Goal: Task Accomplishment & Management: Complete application form

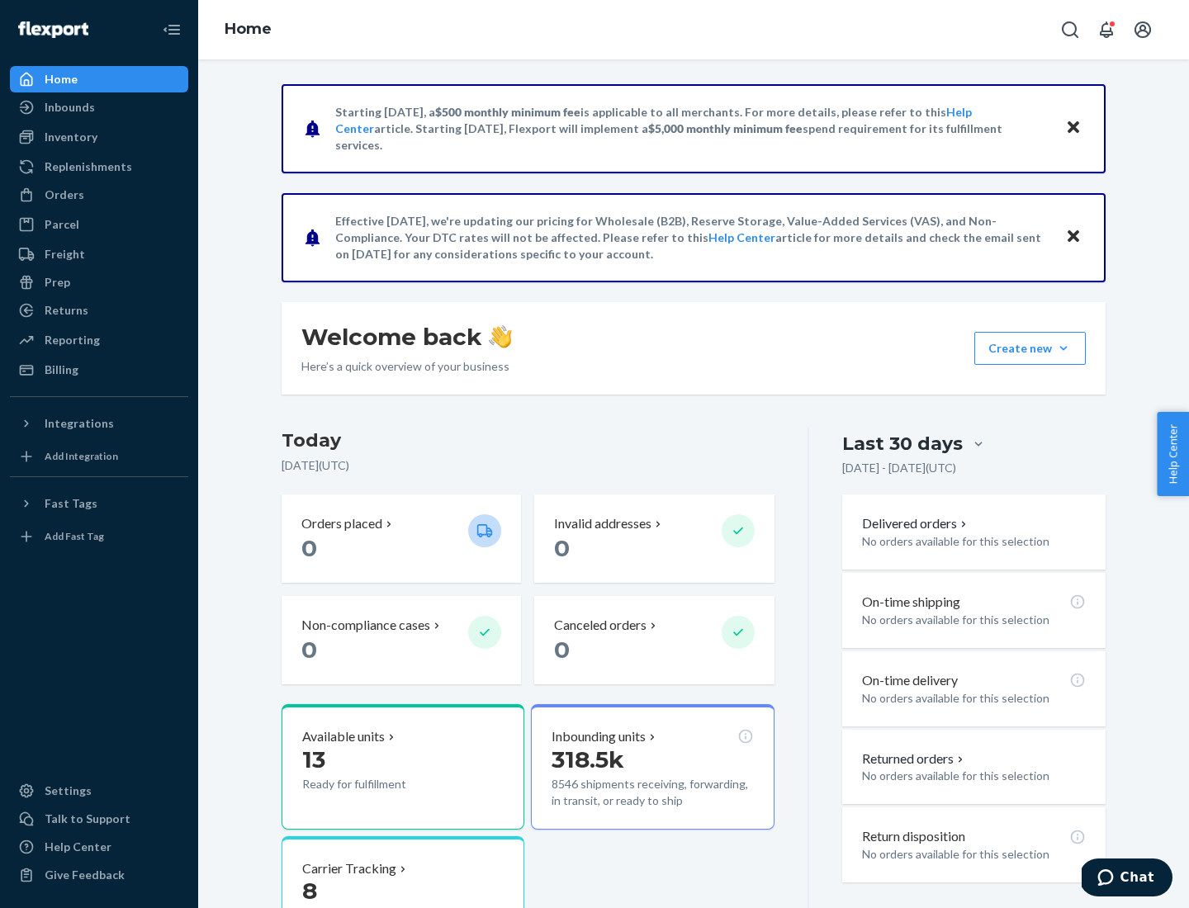
click at [1063, 348] on button "Create new Create new inbound Create new order Create new product" at bounding box center [1029, 348] width 111 height 33
click at [99, 107] on div "Inbounds" at bounding box center [99, 107] width 175 height 23
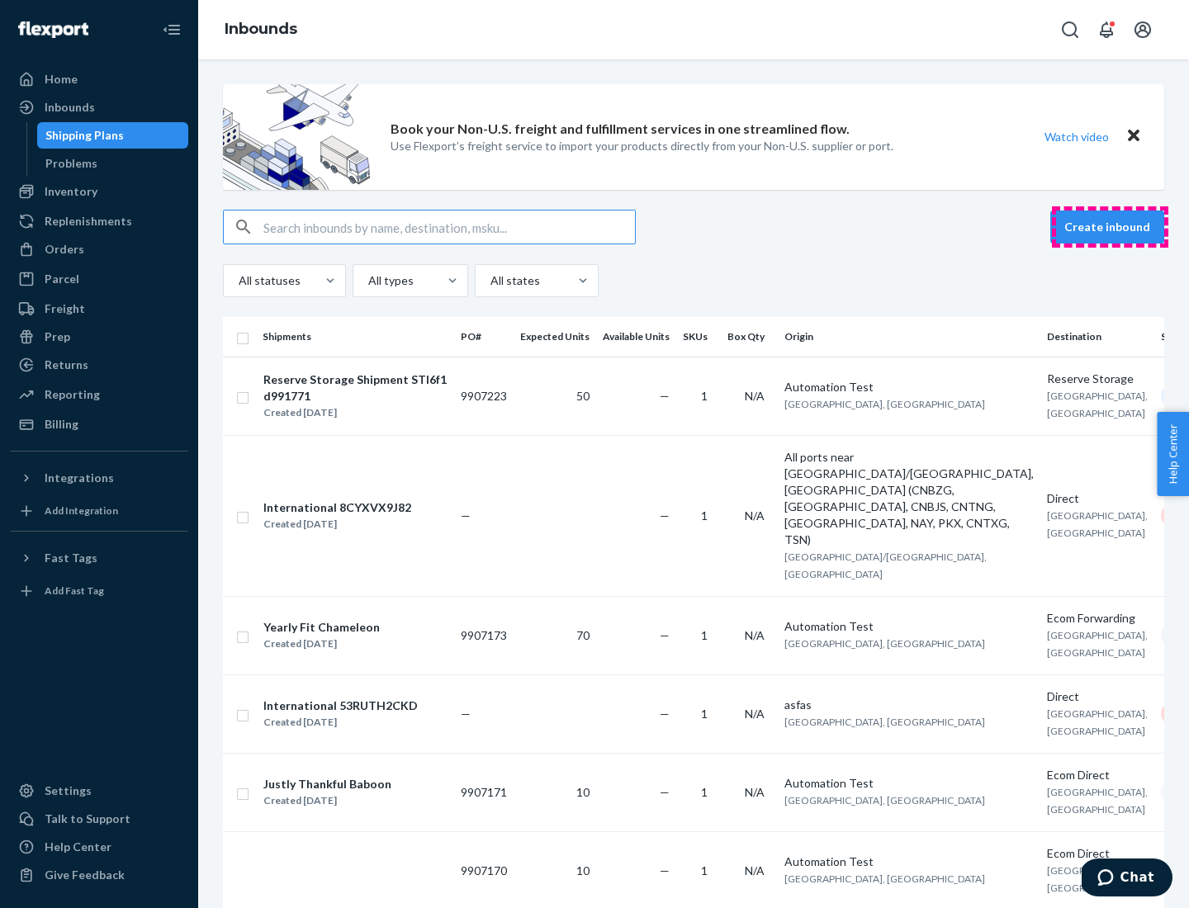
click at [1109, 227] on button "Create inbound" at bounding box center [1107, 227] width 114 height 33
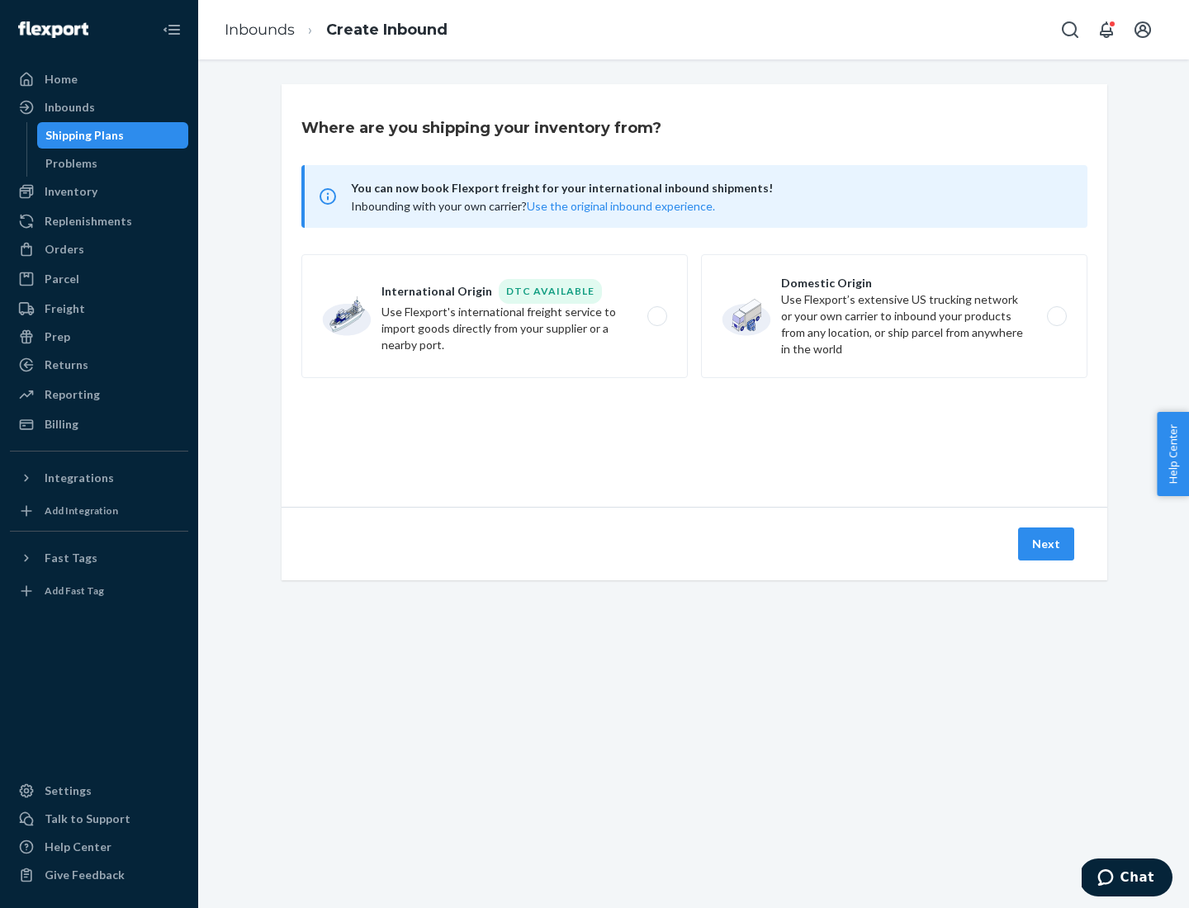
click at [894, 316] on label "Domestic Origin Use Flexport’s extensive US trucking network or your own carrie…" at bounding box center [894, 316] width 386 height 124
click at [1056, 316] on input "Domestic Origin Use Flexport’s extensive US trucking network or your own carrie…" at bounding box center [1061, 316] width 11 height 11
radio input "true"
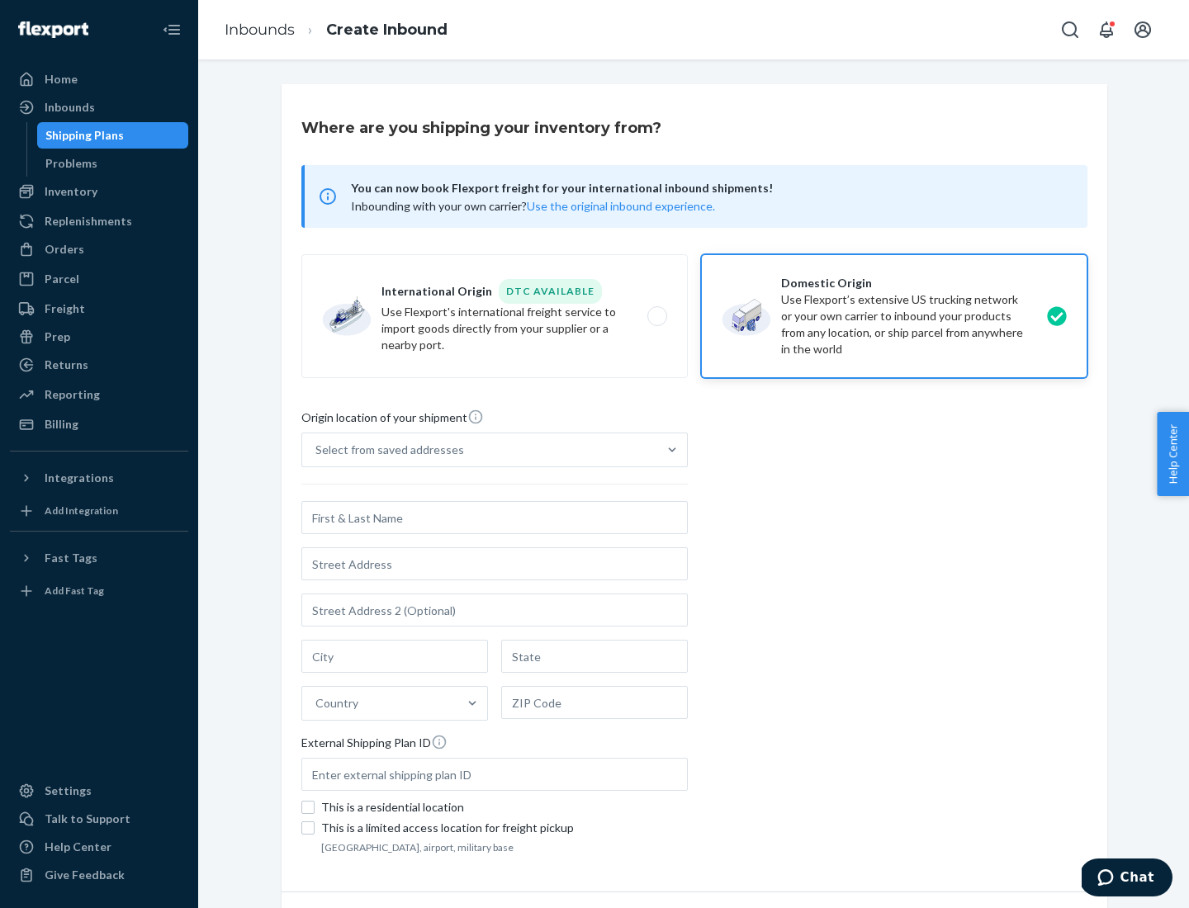
click at [386, 450] on div "Select from saved addresses" at bounding box center [389, 450] width 149 height 17
click at [317, 450] on input "Select from saved addresses" at bounding box center [316, 450] width 2 height 17
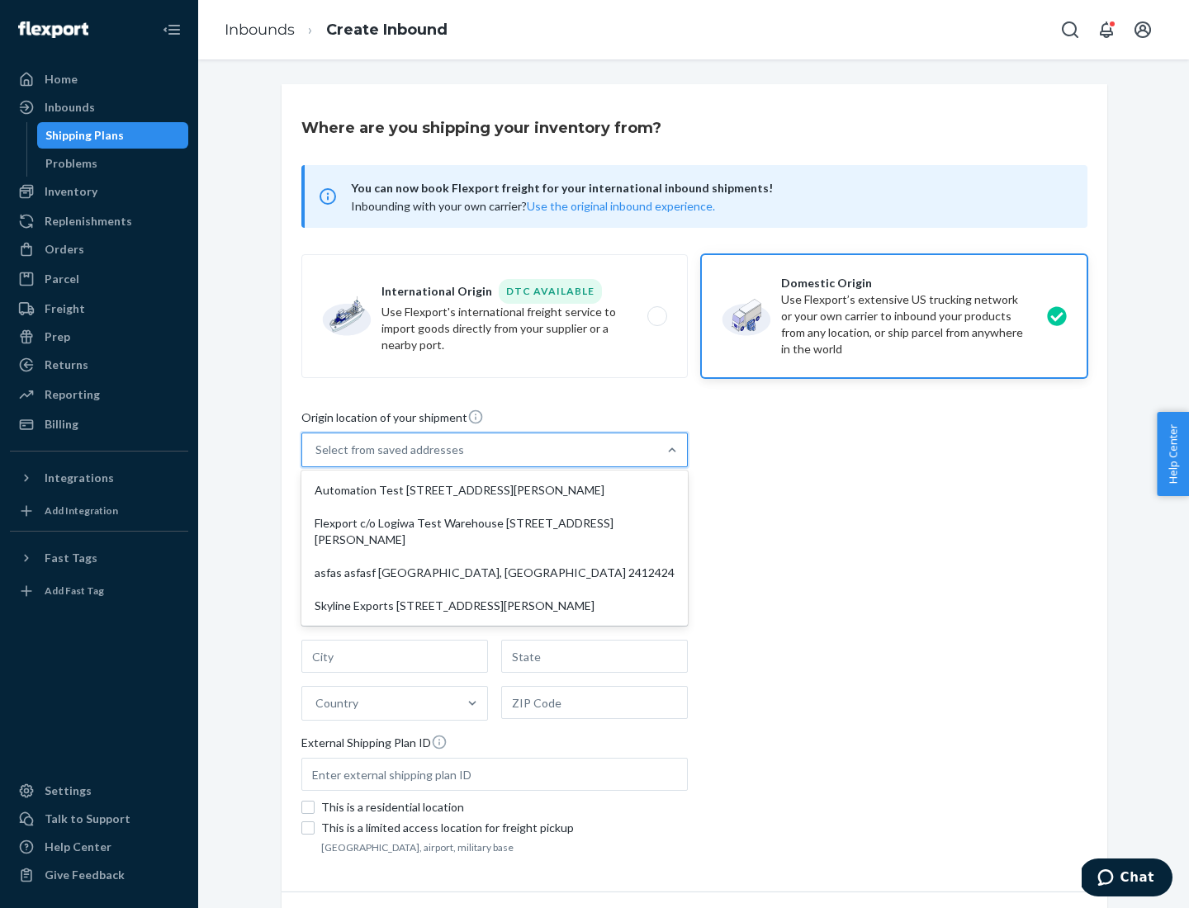
scroll to position [7, 0]
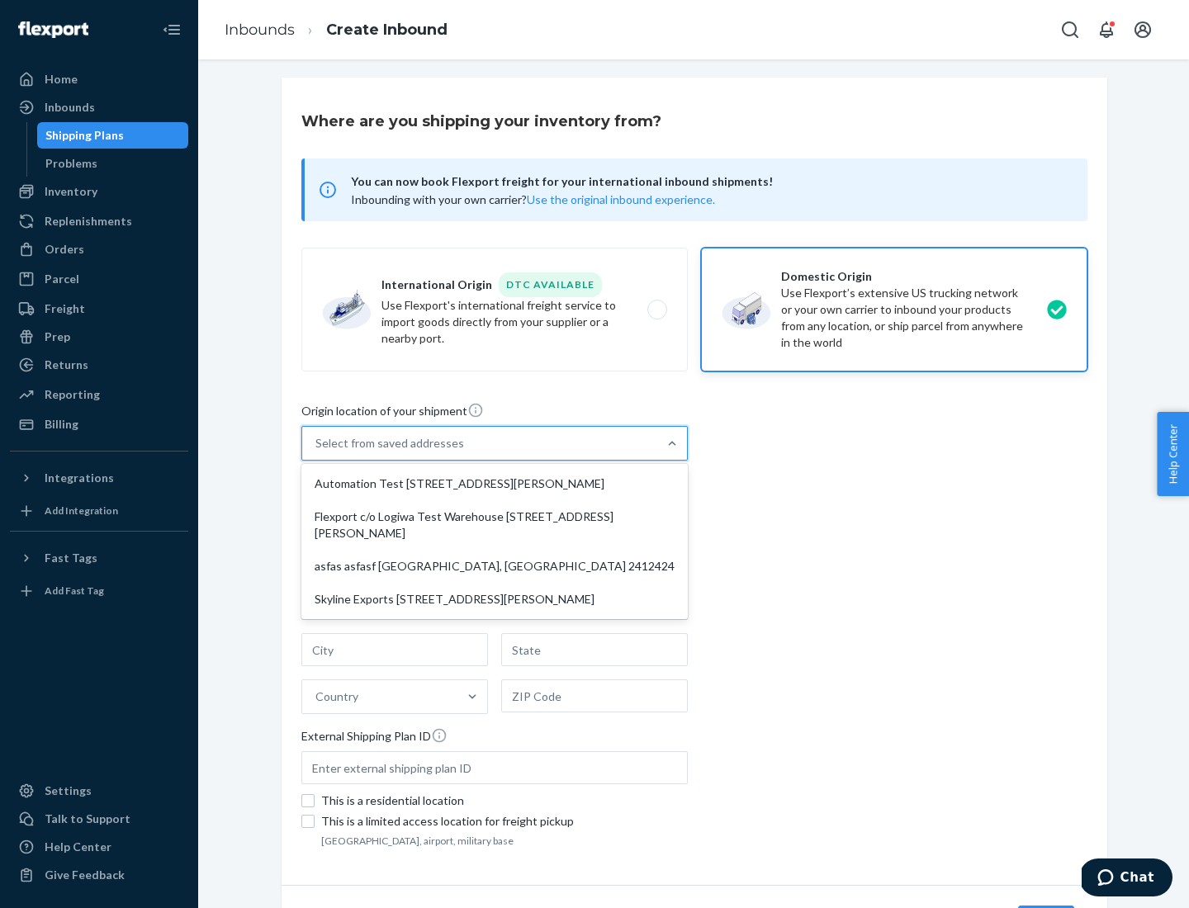
click at [494, 484] on div "Automation Test [STREET_ADDRESS][PERSON_NAME]" at bounding box center [495, 483] width 380 height 33
click at [317, 452] on input "option Automation Test [STREET_ADDRESS][PERSON_NAME] focused, 1 of 4. 4 results…" at bounding box center [316, 443] width 2 height 17
type input "Automation Test"
type input "9th Floor"
type input "[GEOGRAPHIC_DATA]"
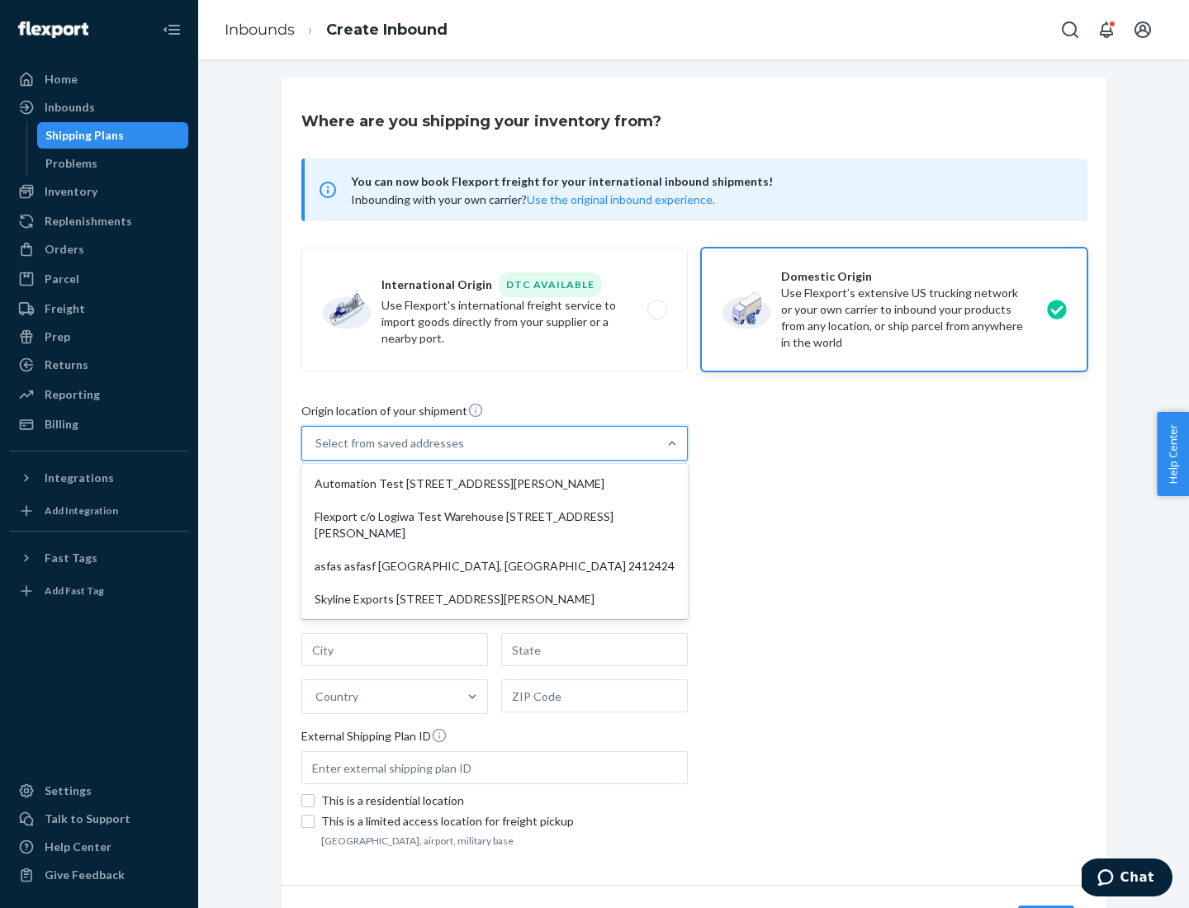
type input "CA"
type input "94104"
type input "[STREET_ADDRESS][PERSON_NAME]"
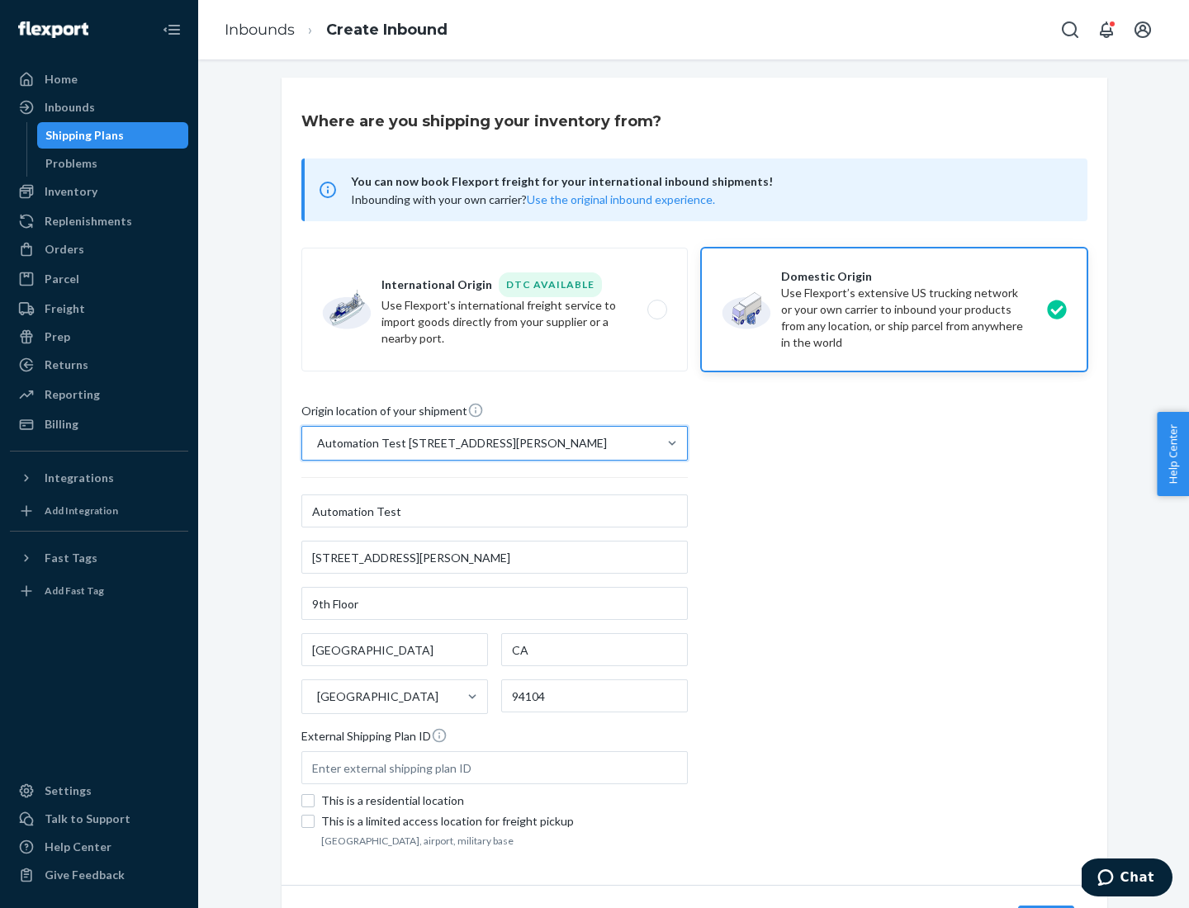
scroll to position [97, 0]
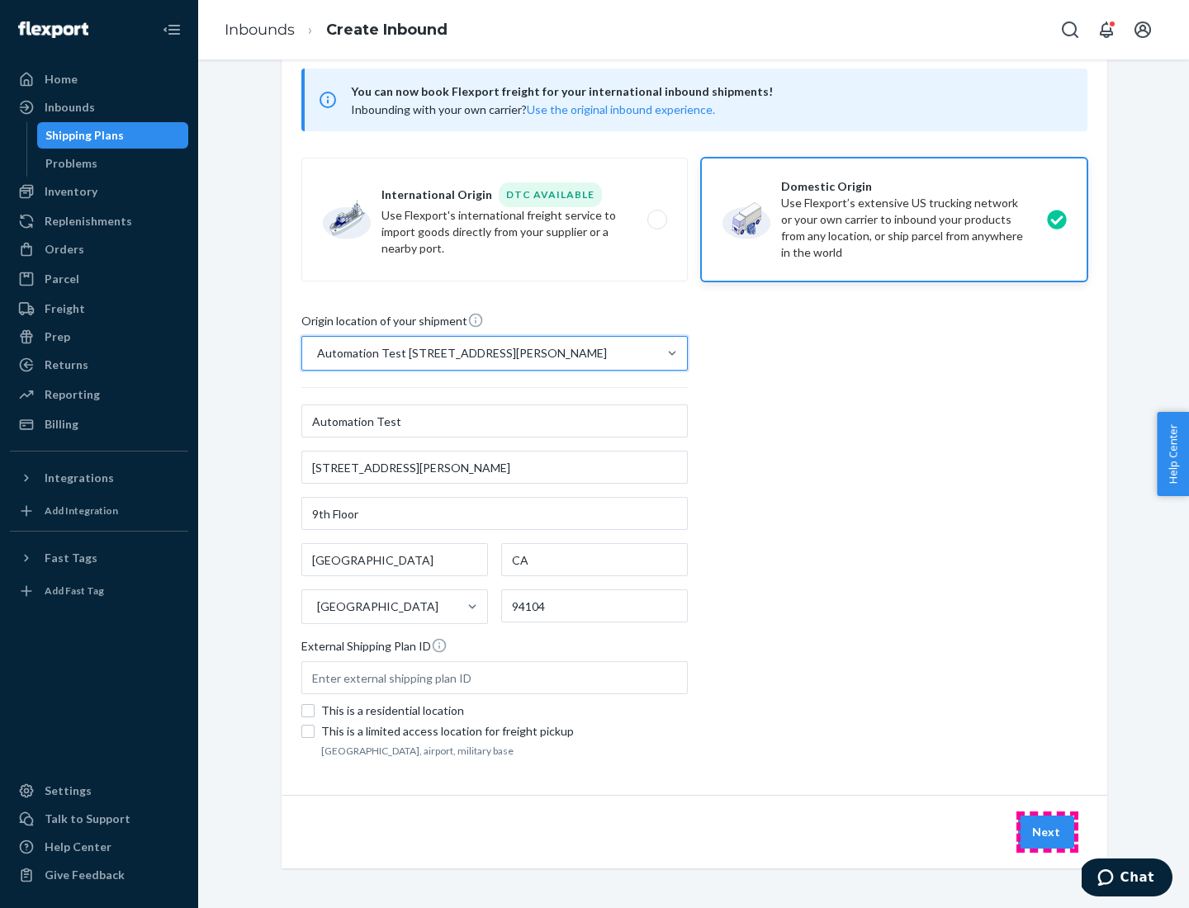
click at [1047, 832] on button "Next" at bounding box center [1046, 832] width 56 height 33
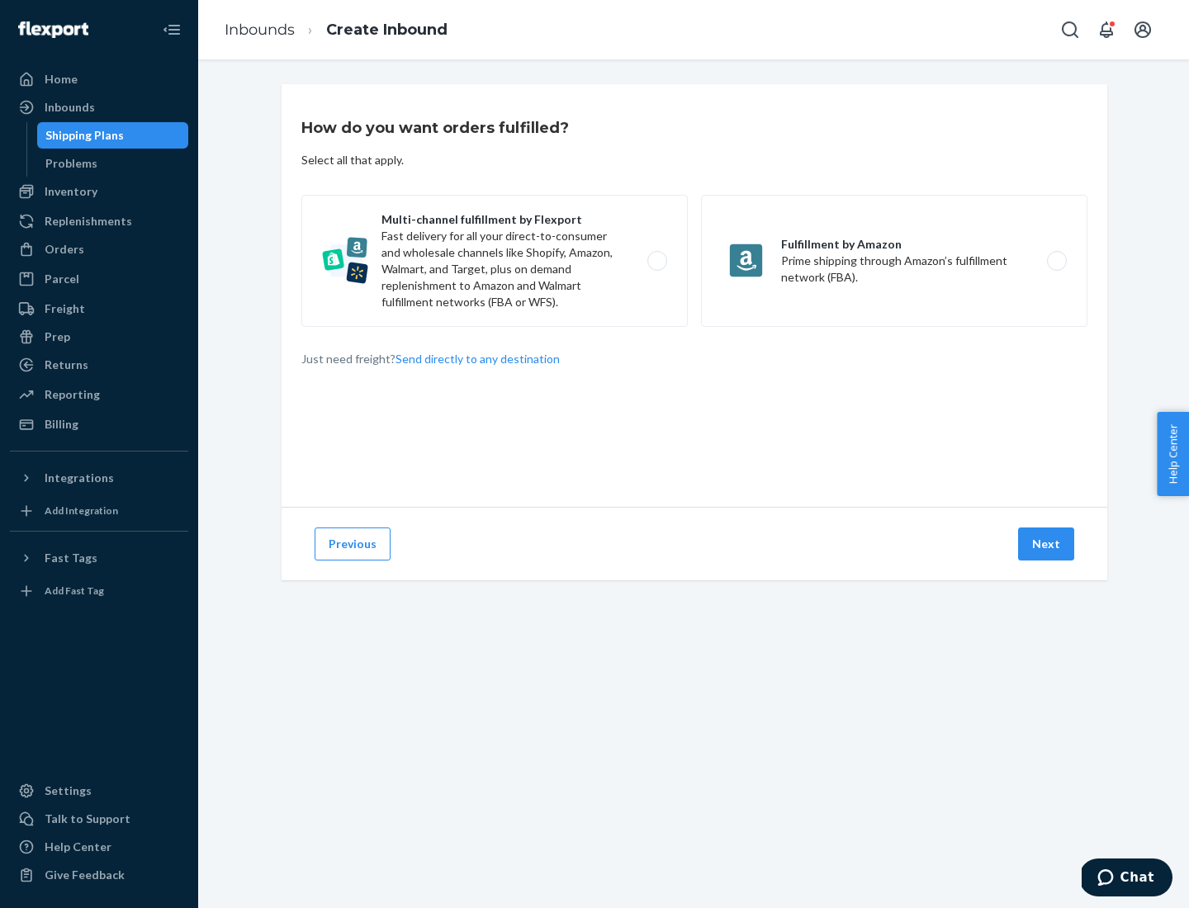
click at [494, 261] on label "Multi-channel fulfillment by Flexport Fast delivery for all your direct-to-cons…" at bounding box center [494, 261] width 386 height 132
click at [656, 261] on input "Multi-channel fulfillment by Flexport Fast delivery for all your direct-to-cons…" at bounding box center [661, 261] width 11 height 11
radio input "true"
click at [1047, 544] on button "Next" at bounding box center [1046, 543] width 56 height 33
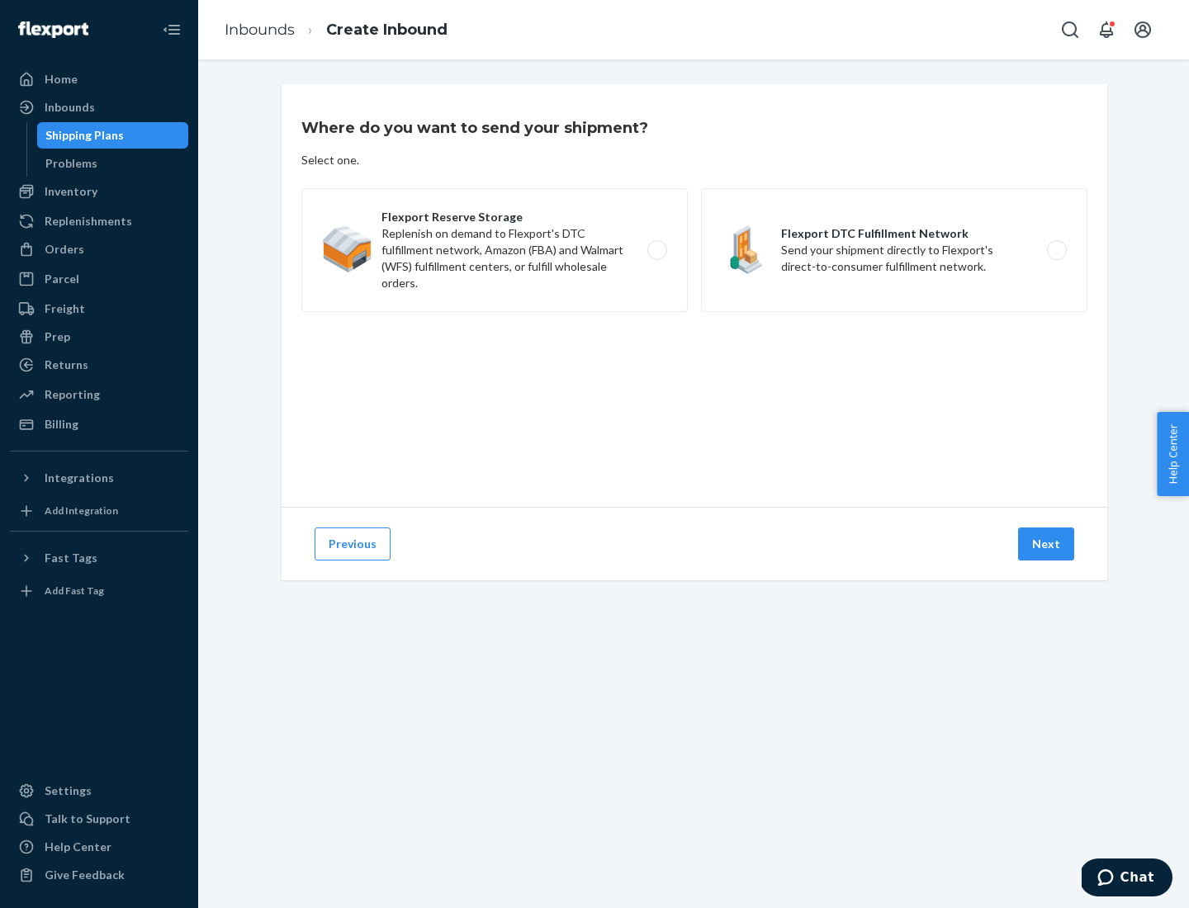
click at [894, 250] on label "Flexport DTC Fulfillment Network Send your shipment directly to Flexport's dire…" at bounding box center [894, 250] width 386 height 124
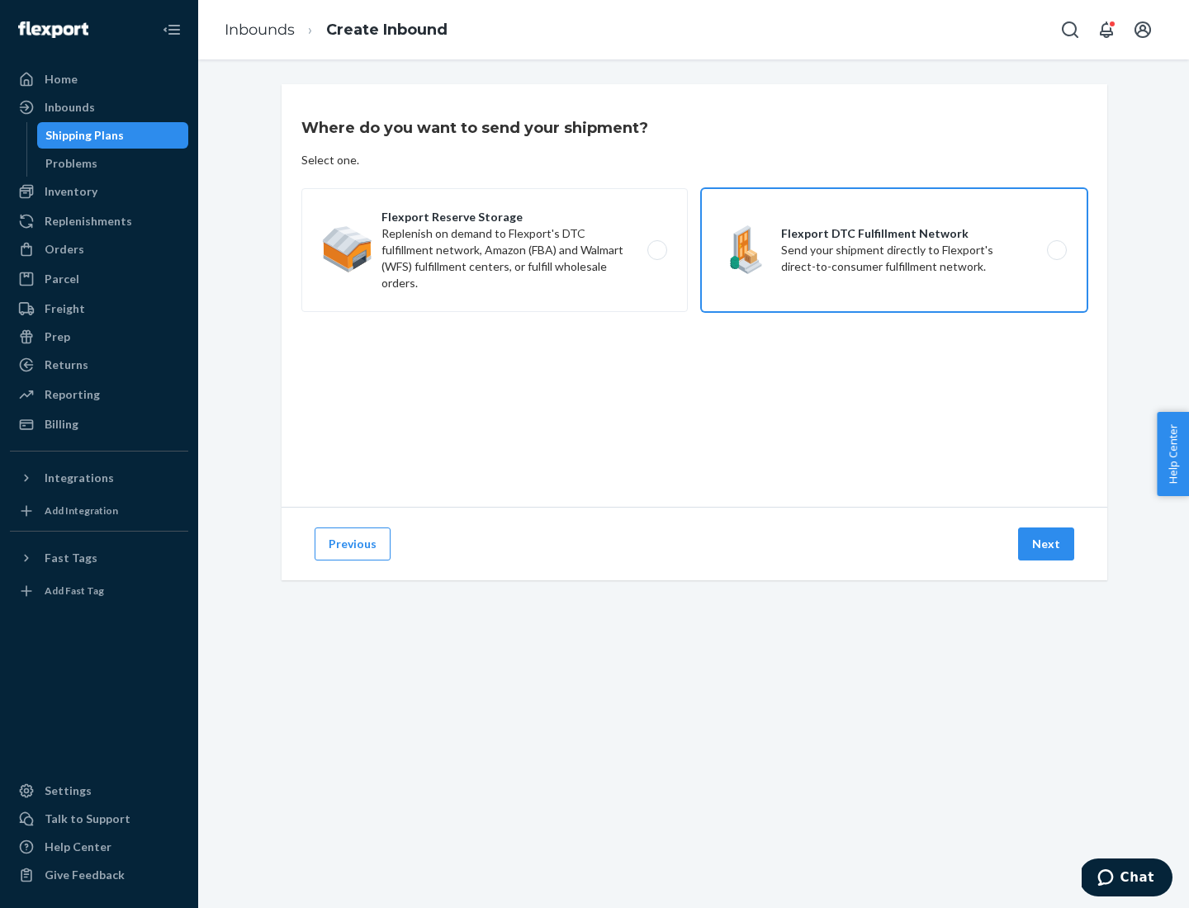
click at [1056, 250] on input "Flexport DTC Fulfillment Network Send your shipment directly to Flexport's dire…" at bounding box center [1061, 250] width 11 height 11
radio input "true"
click at [1047, 544] on button "Next" at bounding box center [1046, 543] width 56 height 33
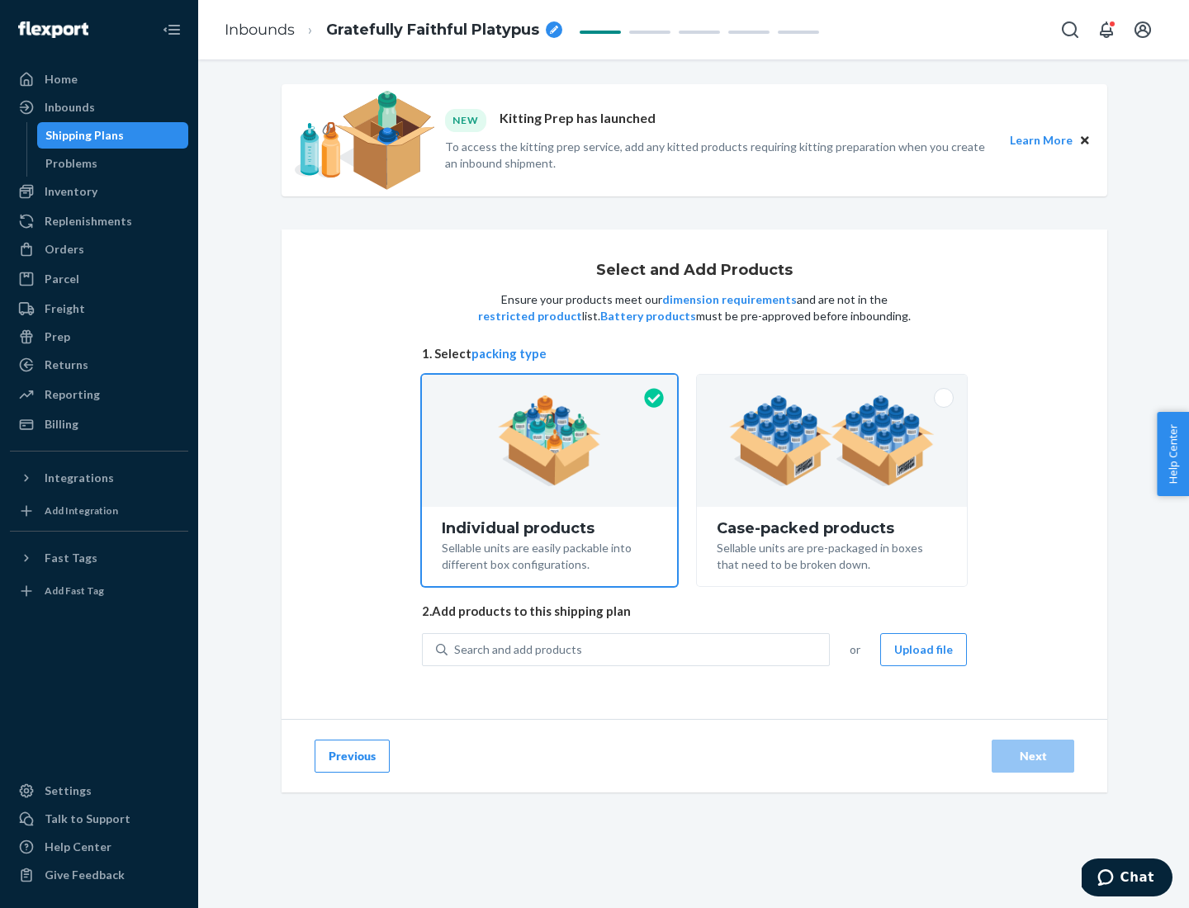
click at [832, 441] on img at bounding box center [832, 440] width 206 height 91
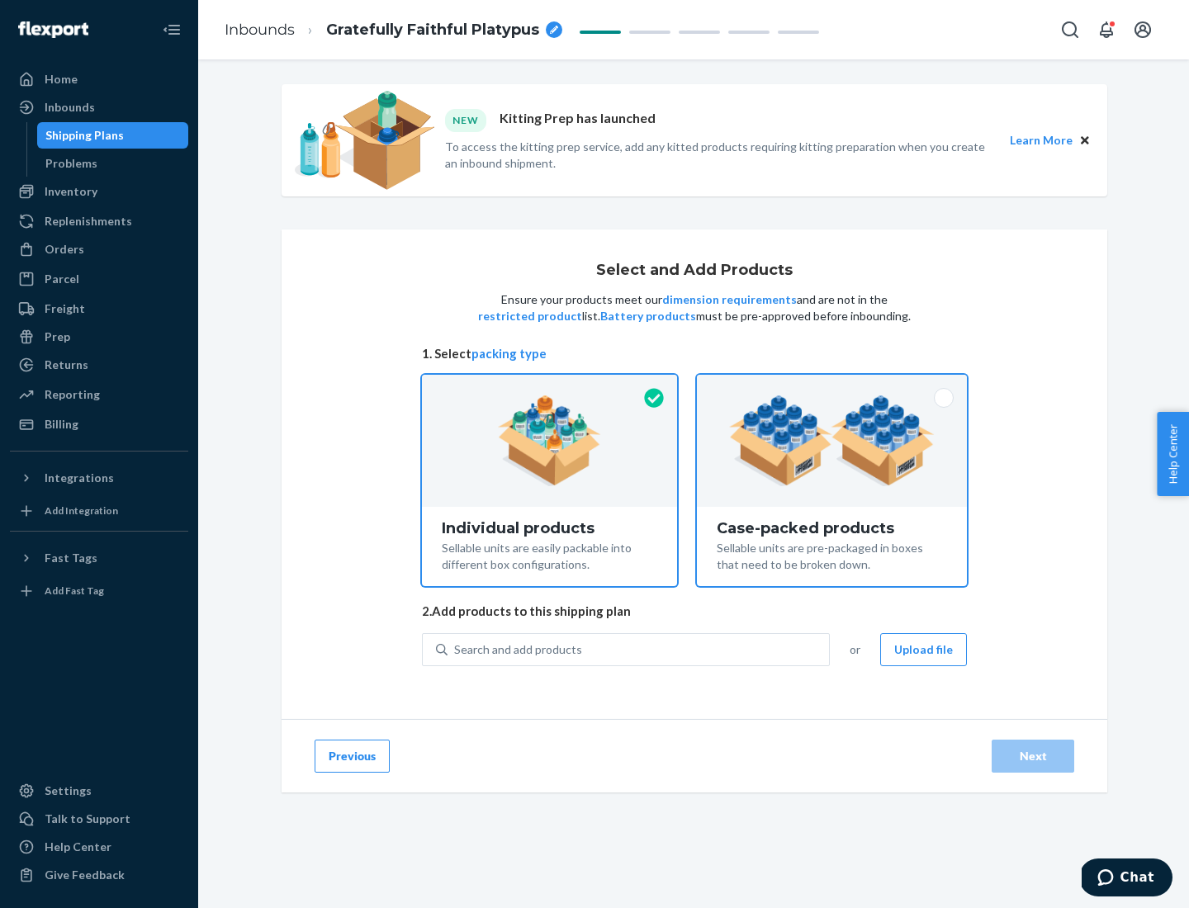
click at [832, 386] on input "Case-packed products Sellable units are pre-packaged in boxes that need to be b…" at bounding box center [831, 380] width 11 height 11
radio input "true"
radio input "false"
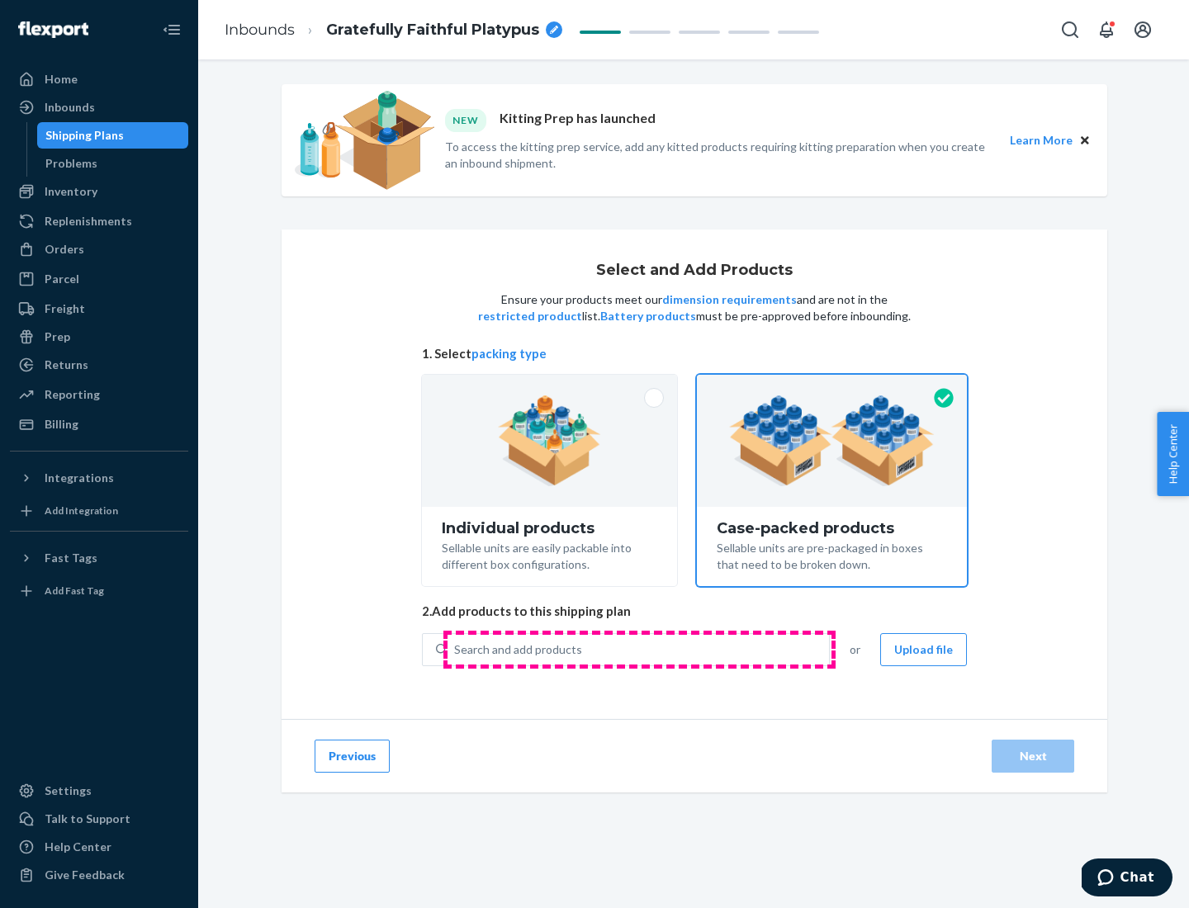
click at [639, 649] on div "Search and add products" at bounding box center [637, 650] width 381 height 30
click at [456, 649] on input "Search and add products" at bounding box center [455, 649] width 2 height 17
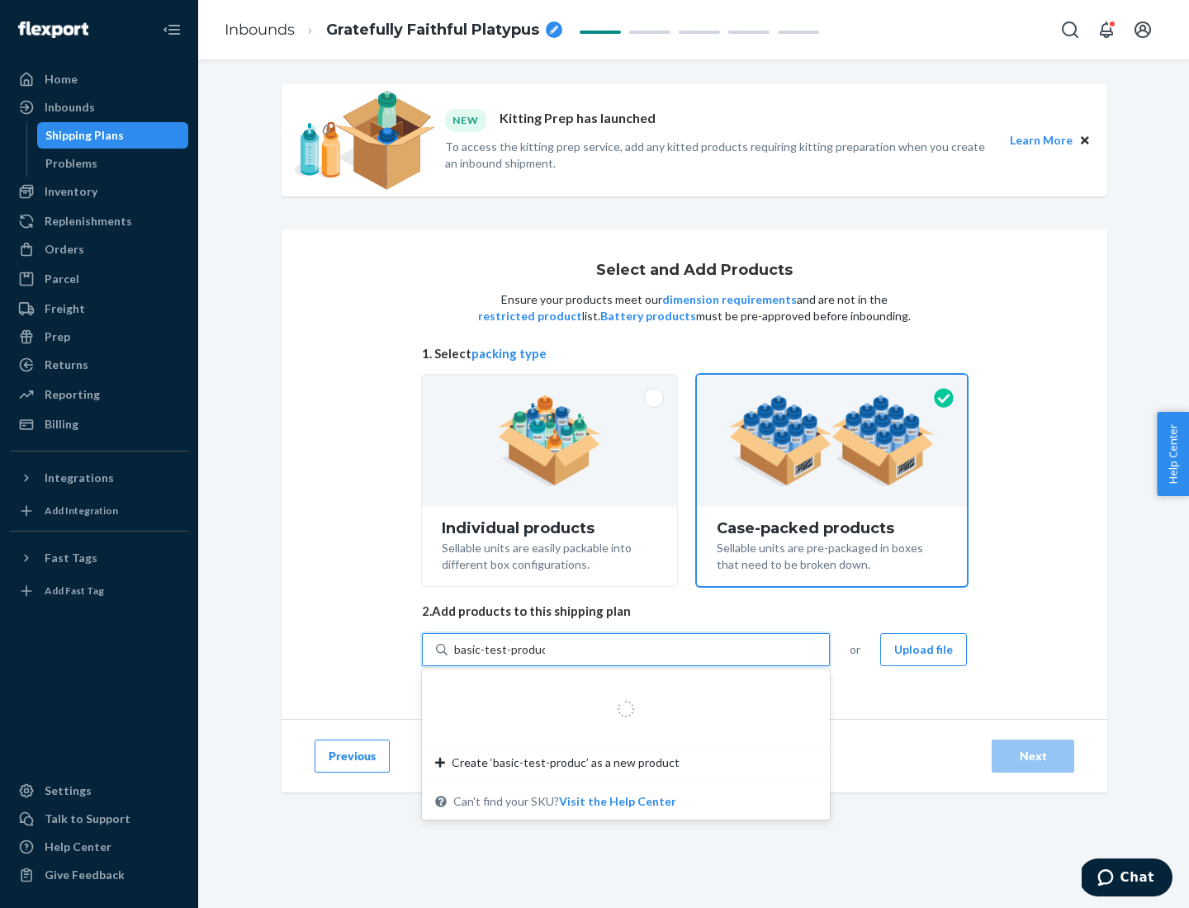
type input "basic-test-product-1"
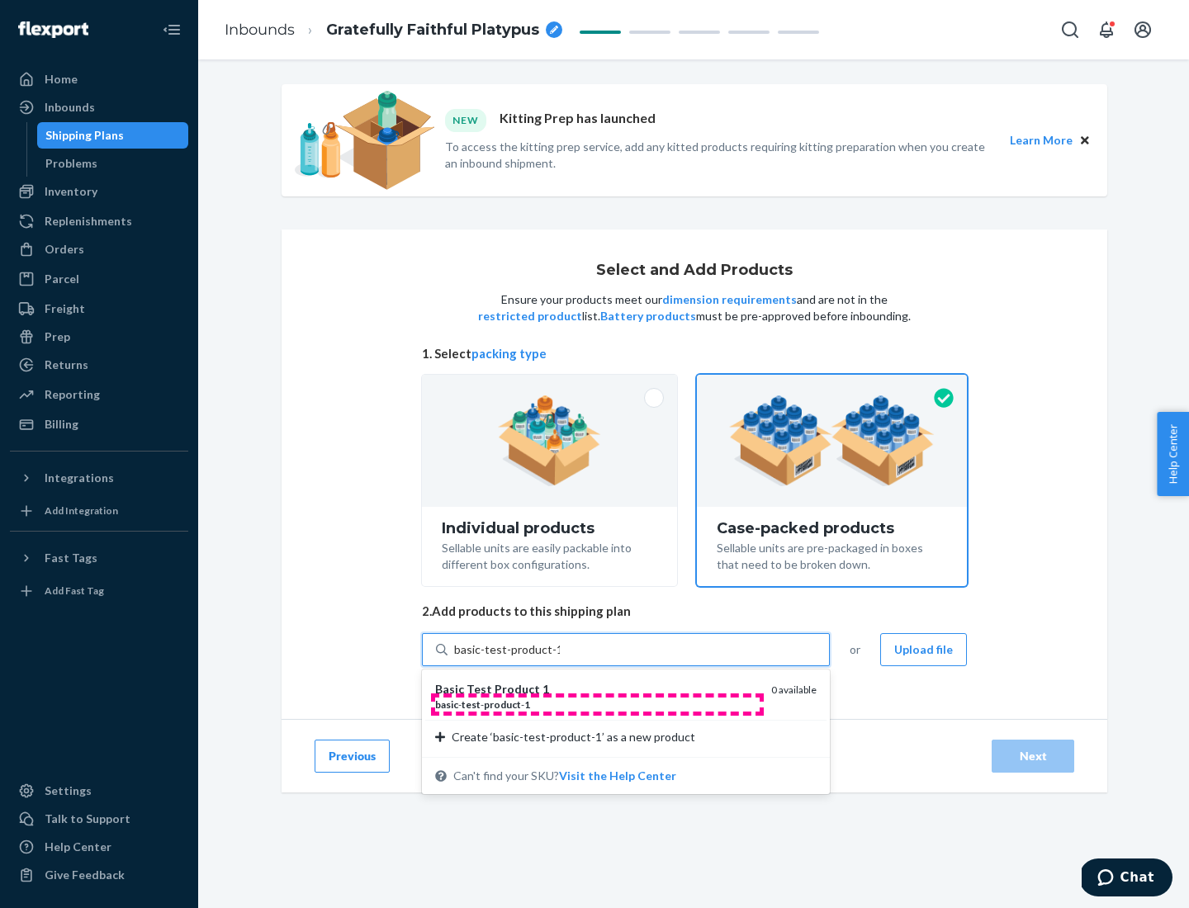
click at [597, 704] on div "basic - test - product - 1" at bounding box center [596, 705] width 323 height 14
click at [560, 658] on input "basic-test-product-1" at bounding box center [507, 649] width 106 height 17
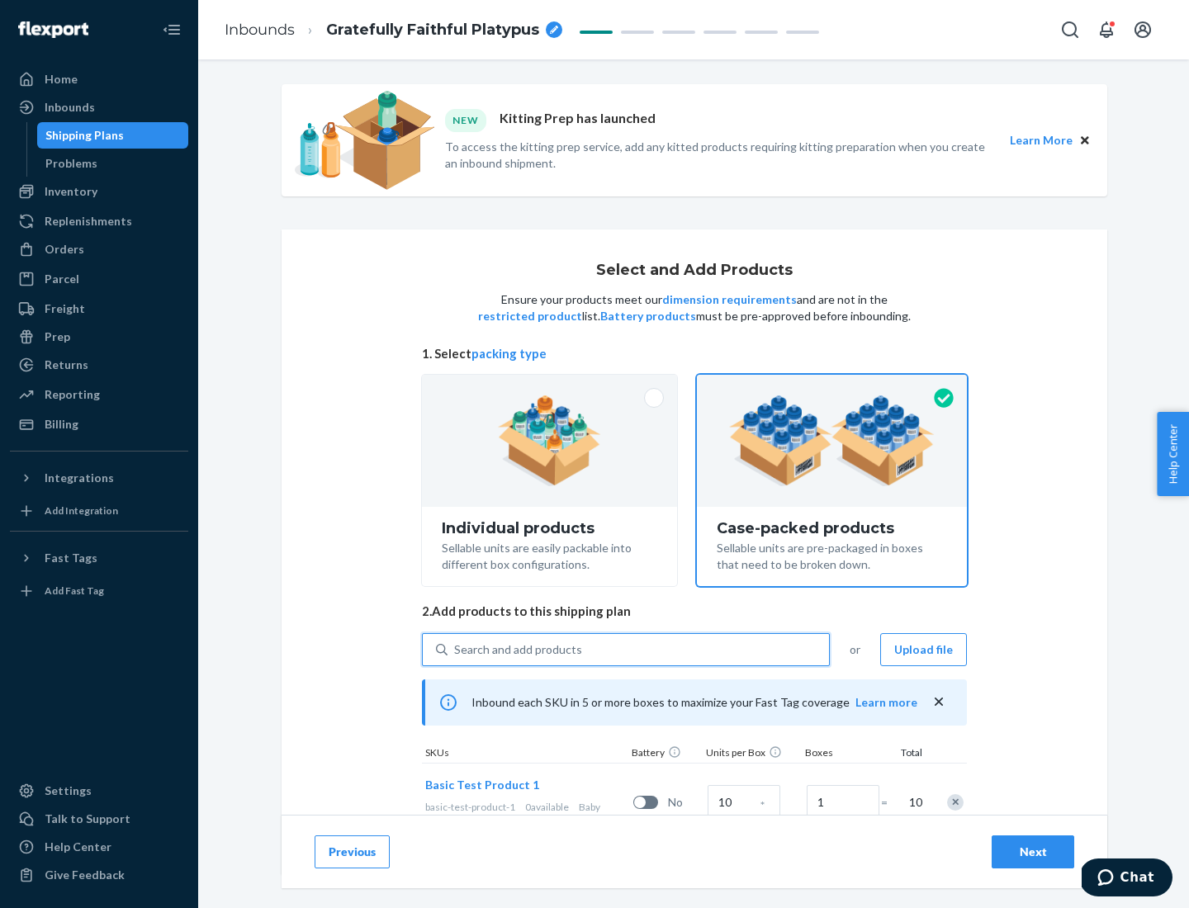
scroll to position [59, 0]
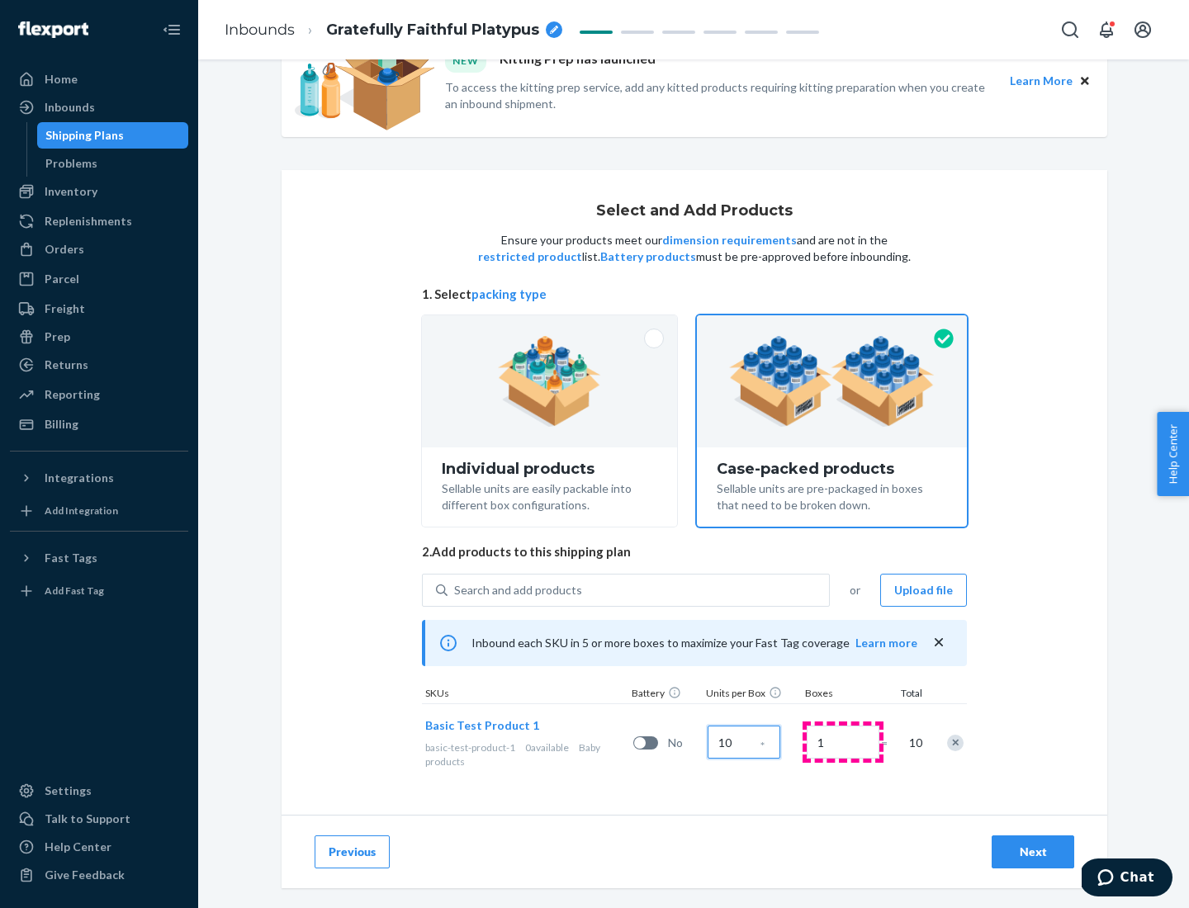
type input "10"
type input "7"
click at [1033, 852] on div "Next" at bounding box center [1032, 852] width 54 height 17
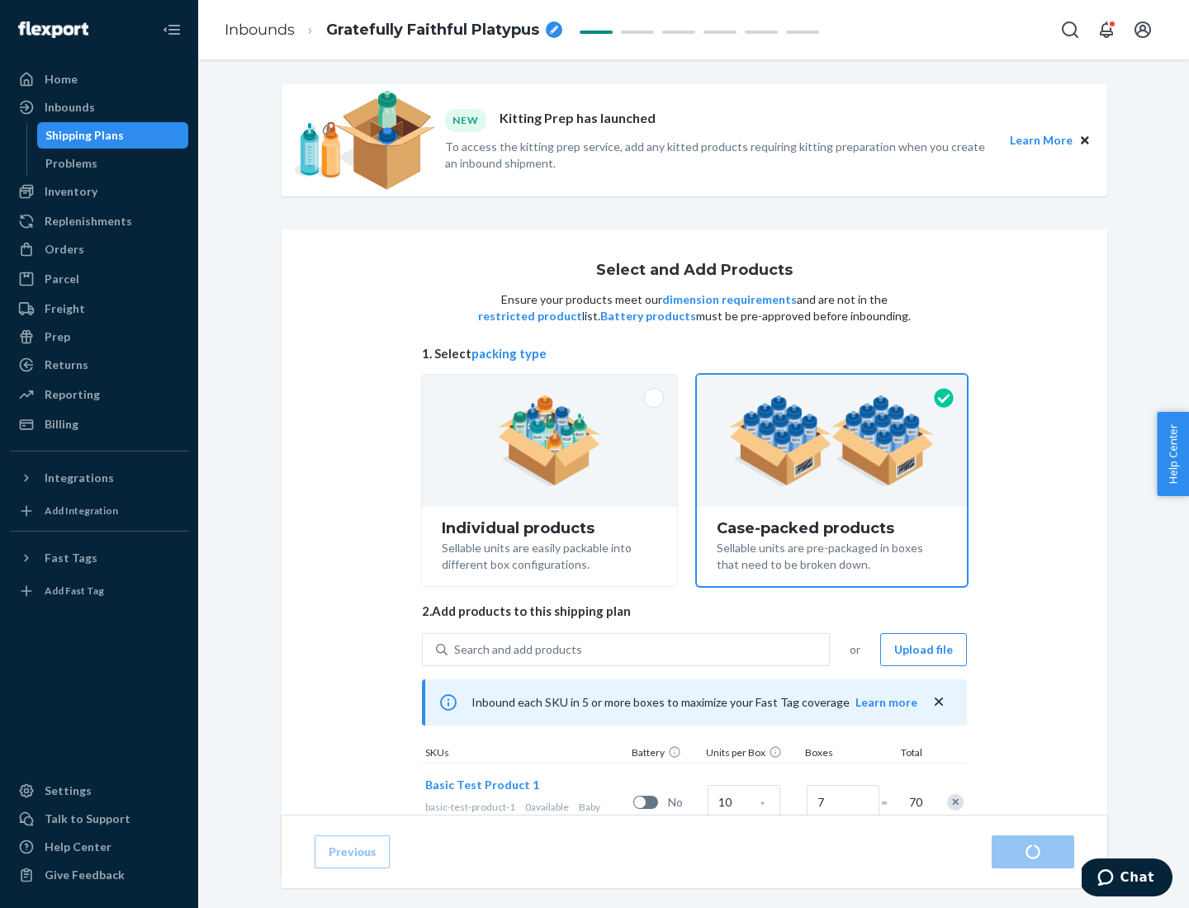
radio input "true"
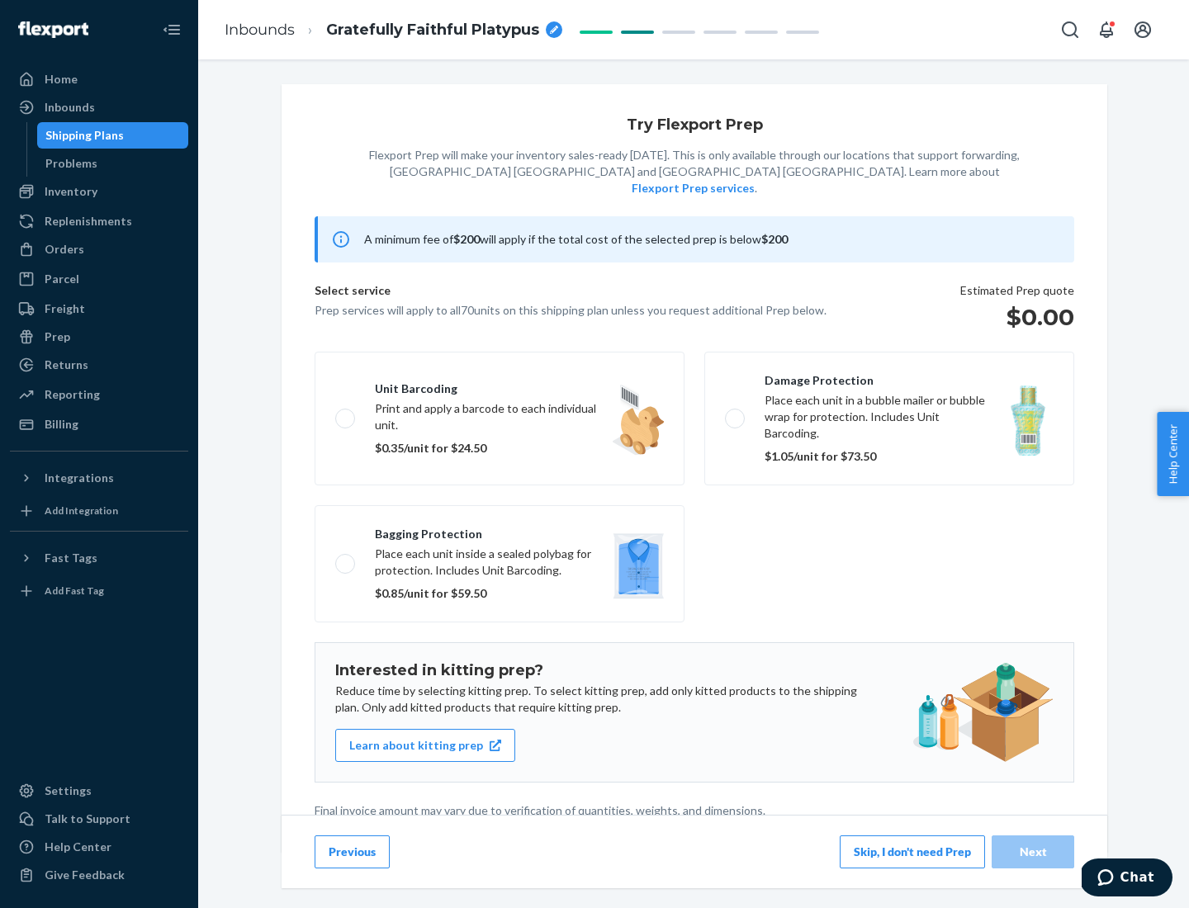
scroll to position [4, 0]
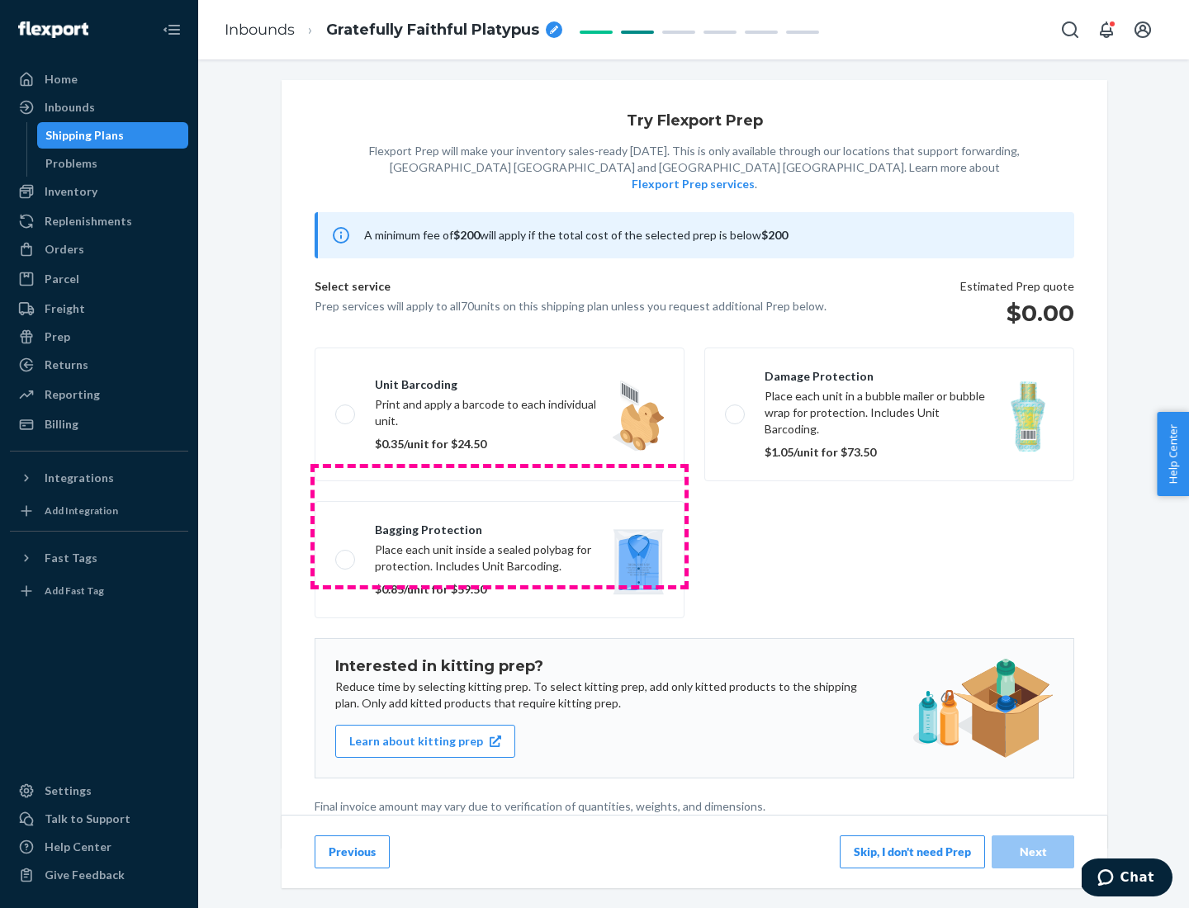
click at [499, 526] on label "Bagging protection Place each unit inside a sealed polybag for protection. Incl…" at bounding box center [500, 559] width 370 height 117
click at [346, 554] on input "Bagging protection Place each unit inside a sealed polybag for protection. Incl…" at bounding box center [340, 559] width 11 height 11
checkbox input "true"
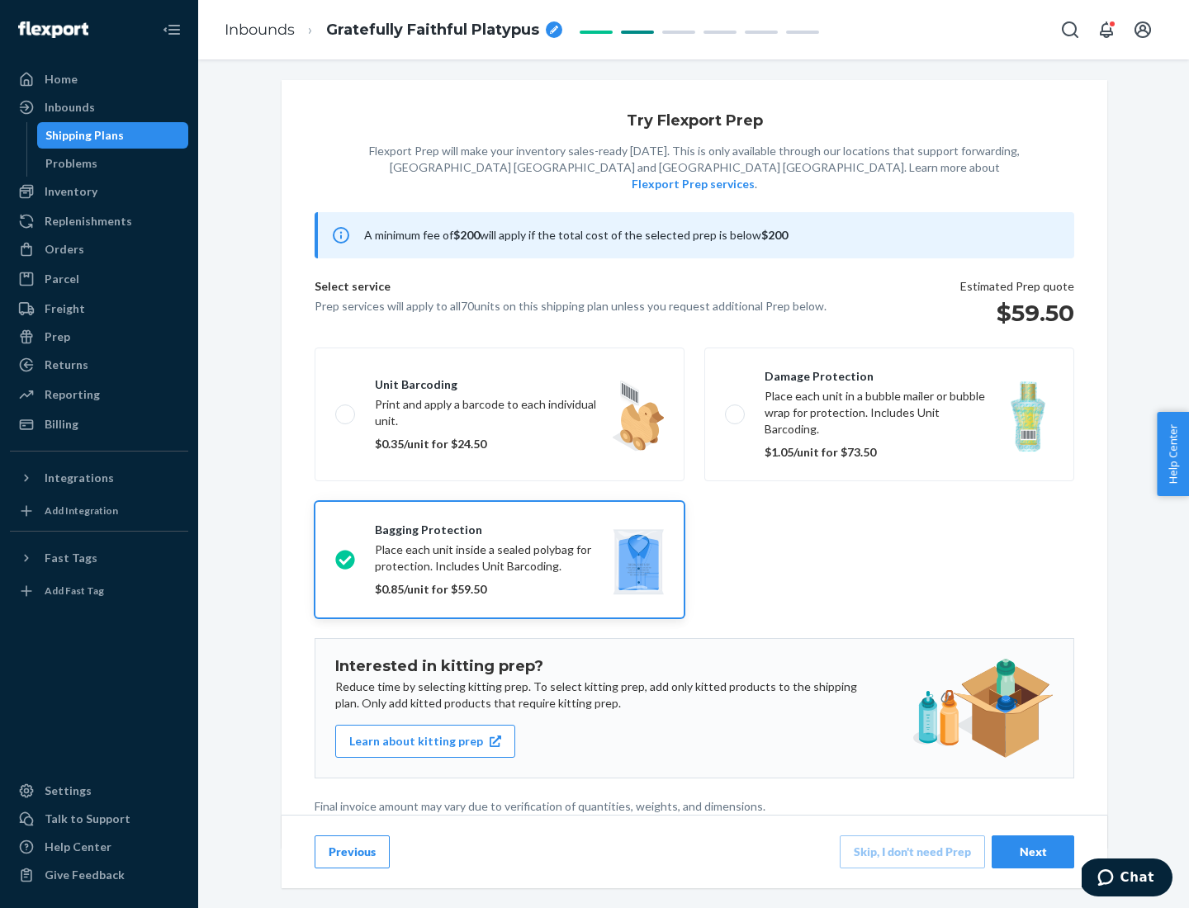
click at [1033, 851] on div "Next" at bounding box center [1032, 852] width 54 height 17
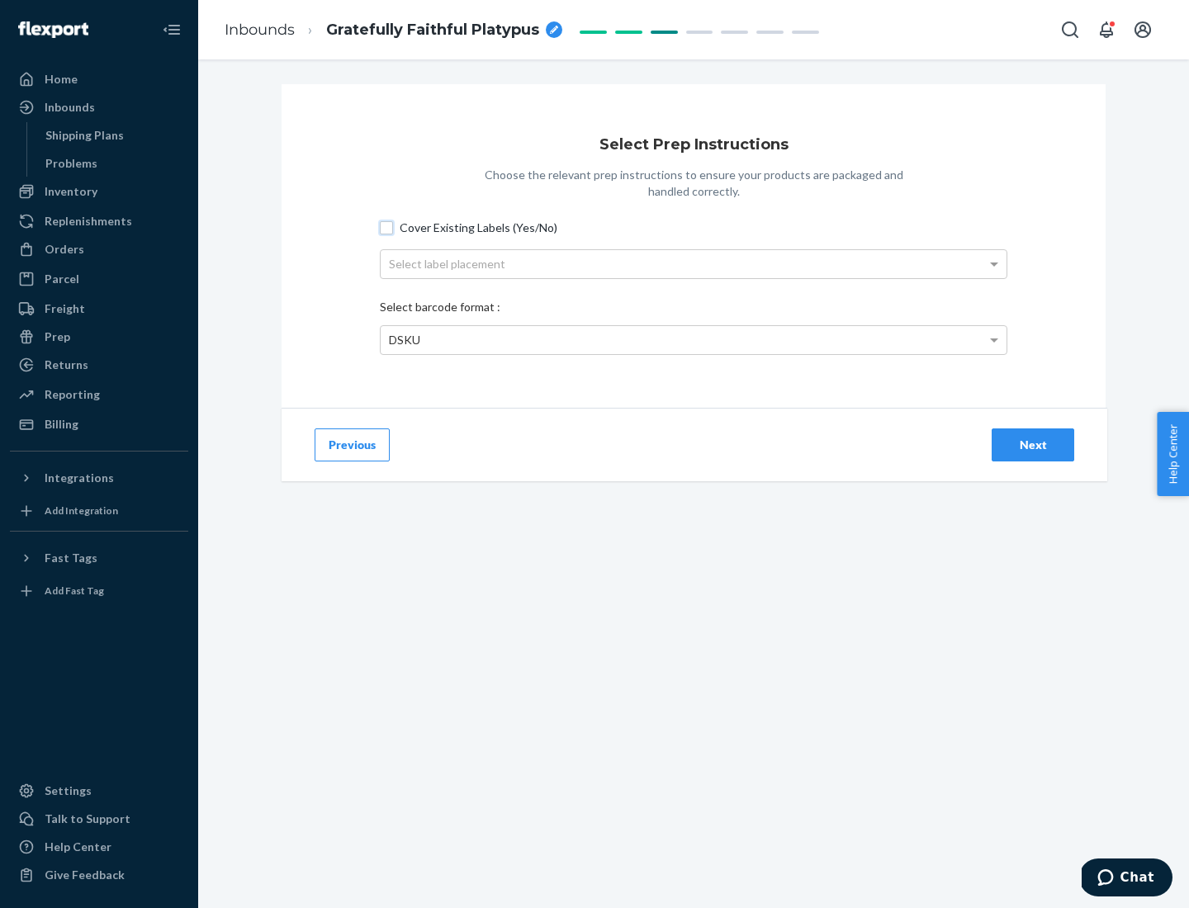
click at [386, 227] on input "Cover Existing Labels (Yes/No)" at bounding box center [386, 227] width 13 height 13
checkbox input "true"
click at [693, 263] on div "Select label placement" at bounding box center [694, 264] width 626 height 28
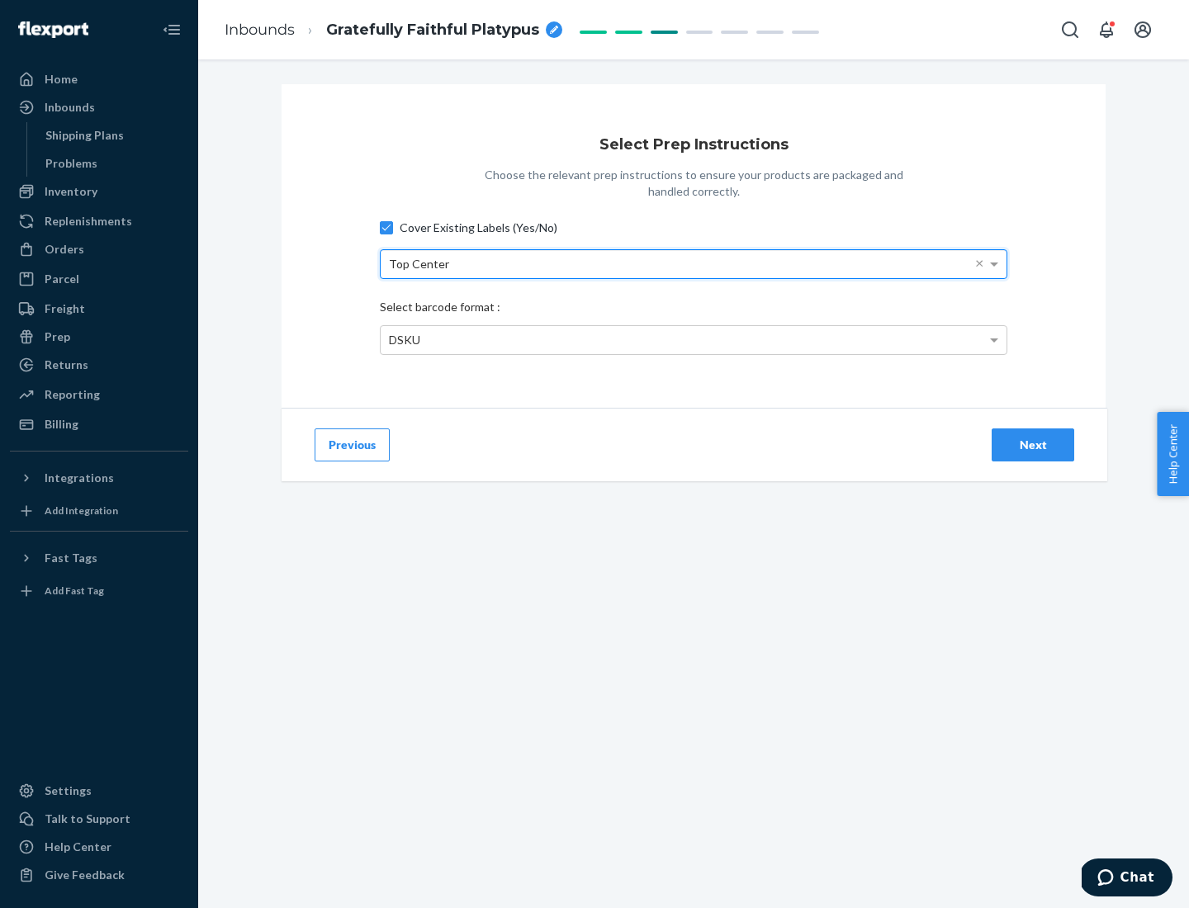
click at [693, 339] on div "DSKU" at bounding box center [694, 340] width 626 height 28
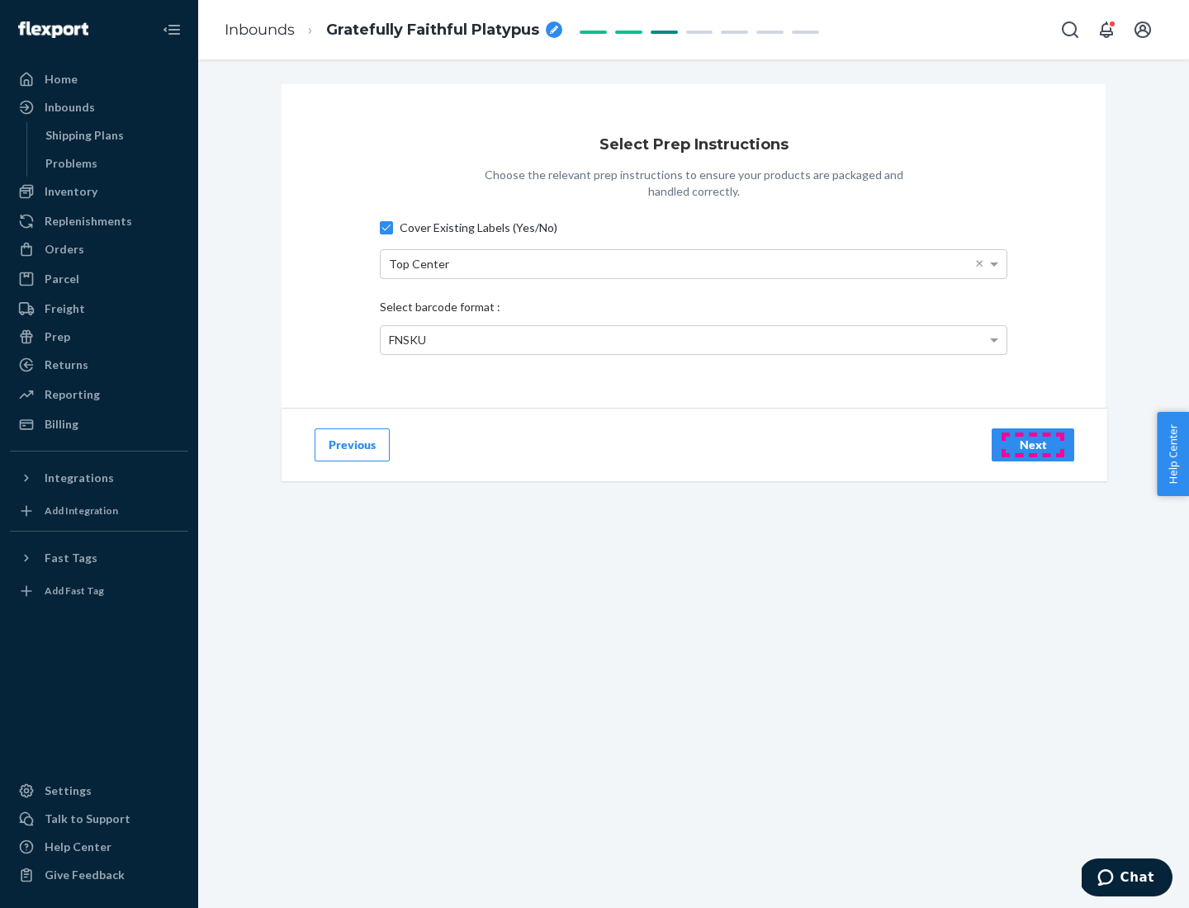
click at [1033, 444] on div "Next" at bounding box center [1032, 445] width 54 height 17
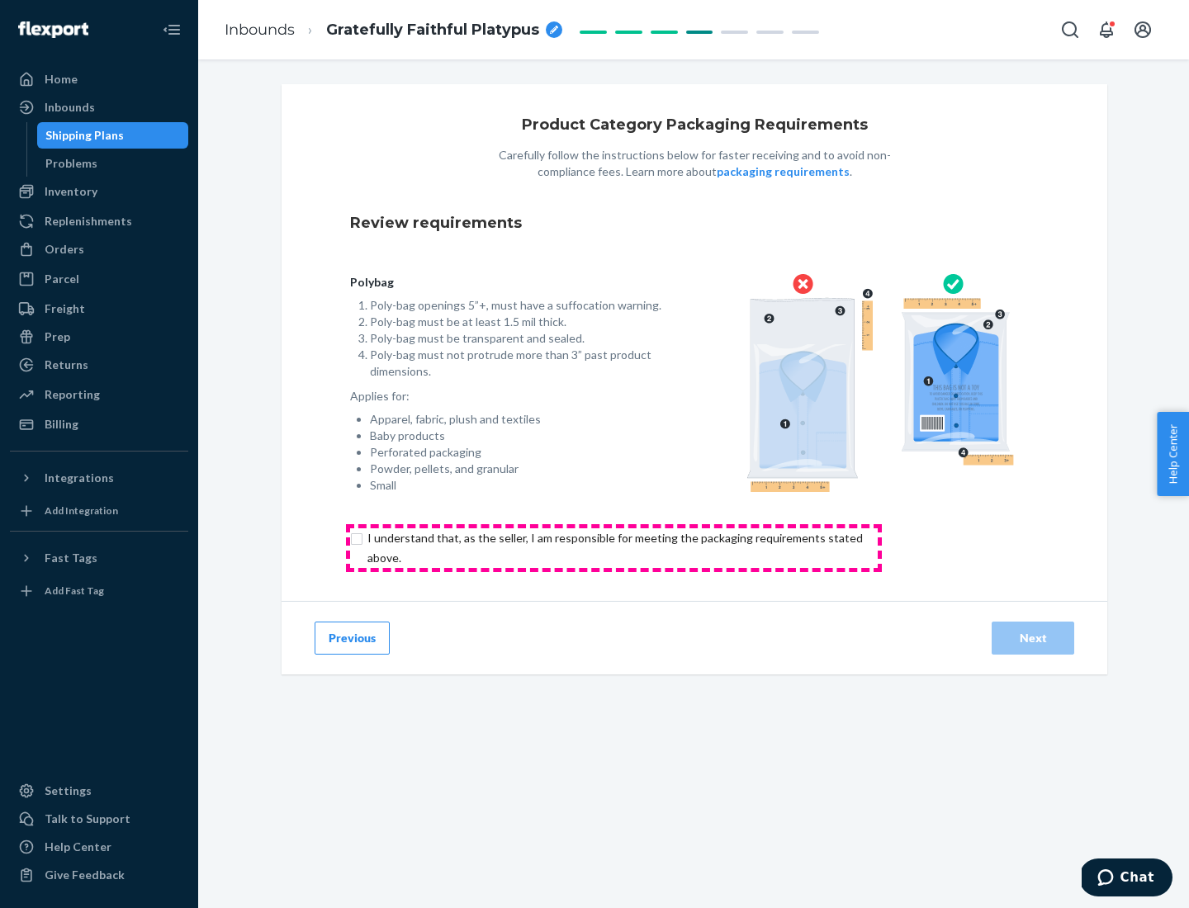
click at [613, 547] on input "checkbox" at bounding box center [624, 548] width 549 height 40
checkbox input "true"
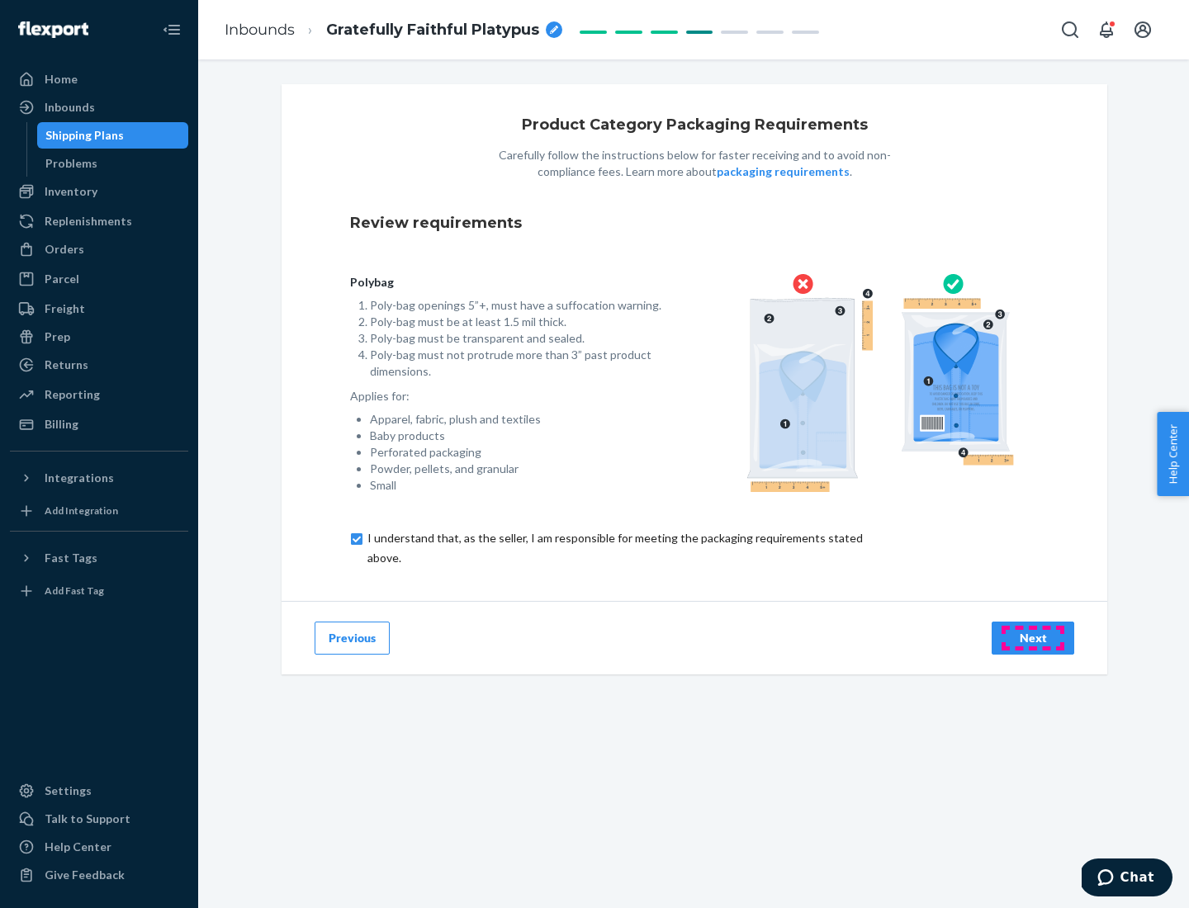
click at [1033, 637] on div "Next" at bounding box center [1032, 638] width 54 height 17
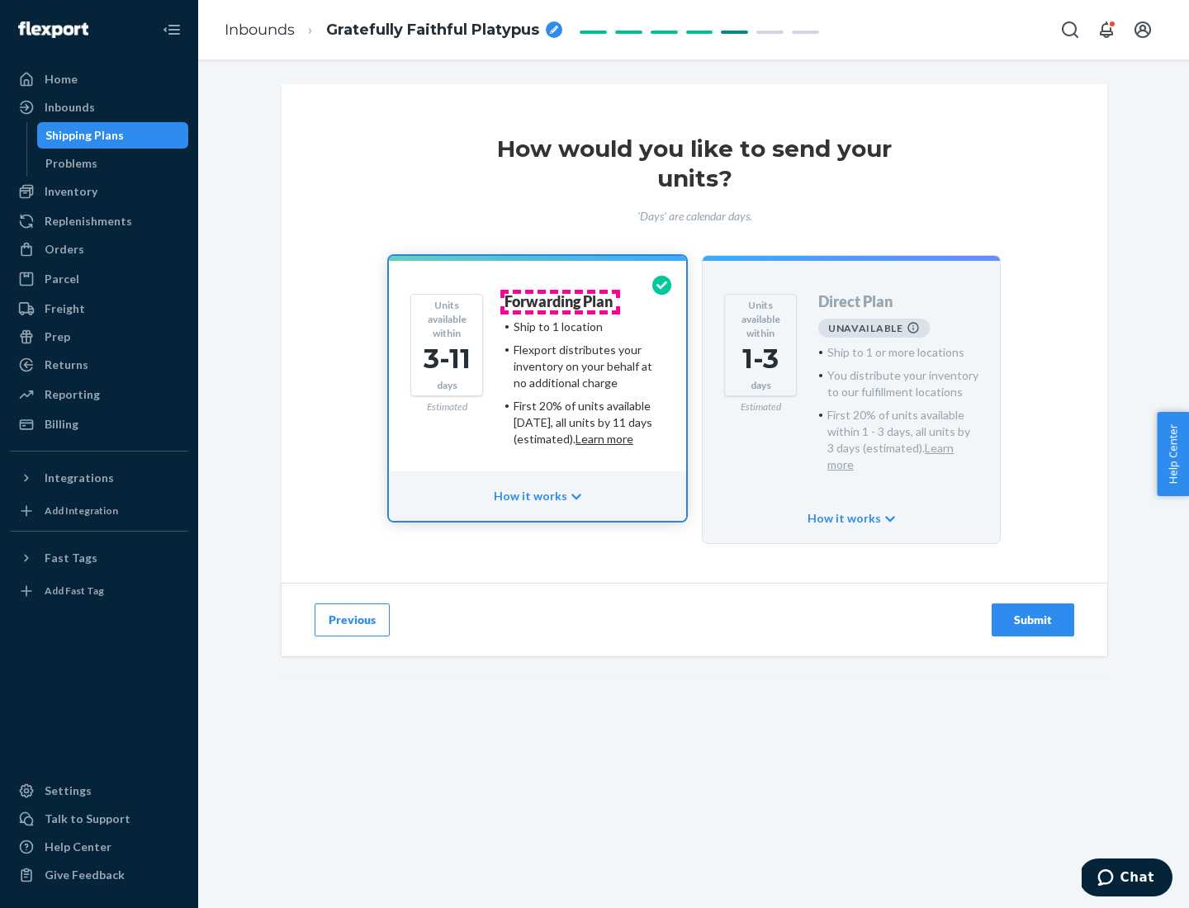
click at [560, 301] on h4 "Forwarding Plan" at bounding box center [558, 302] width 108 height 17
click at [1033, 612] on div "Submit" at bounding box center [1032, 620] width 54 height 17
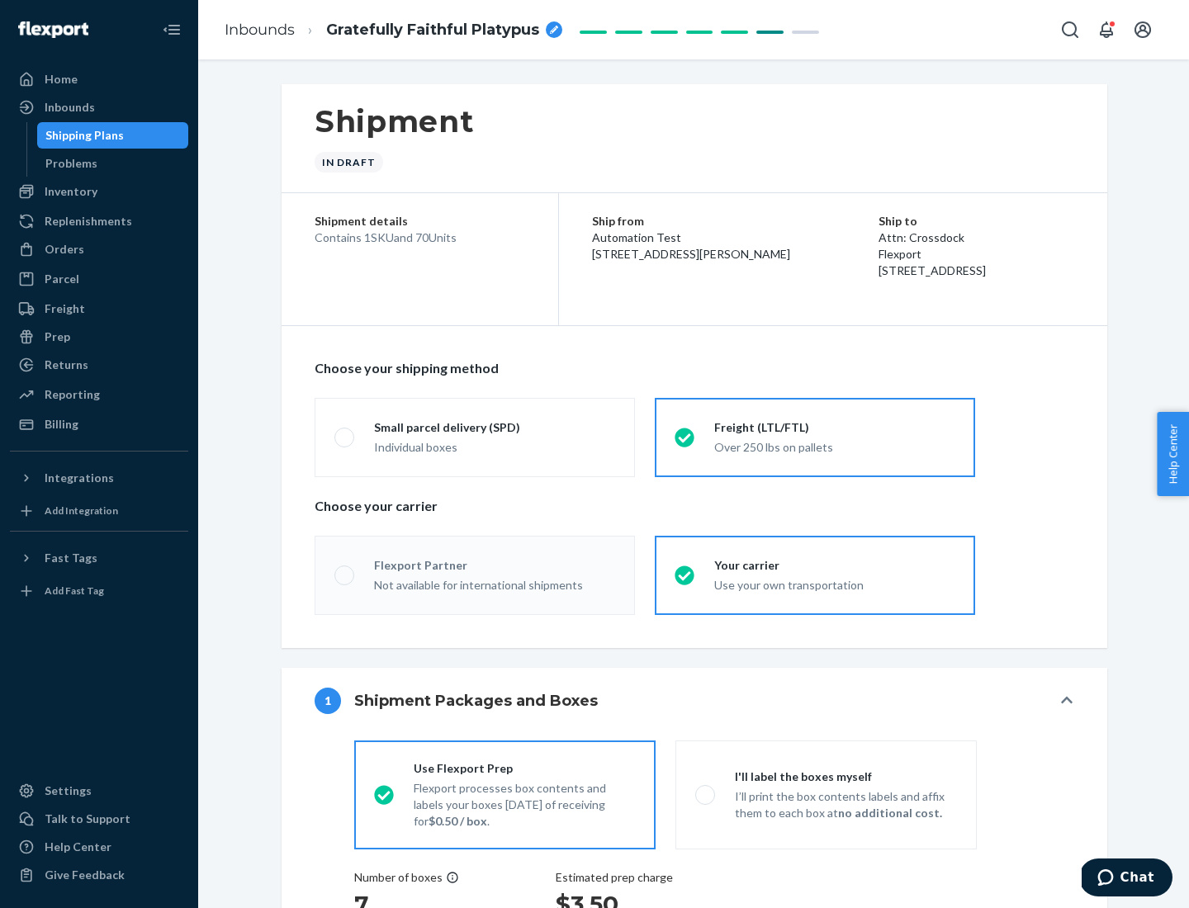
radio input "true"
radio input "false"
radio input "true"
radio input "false"
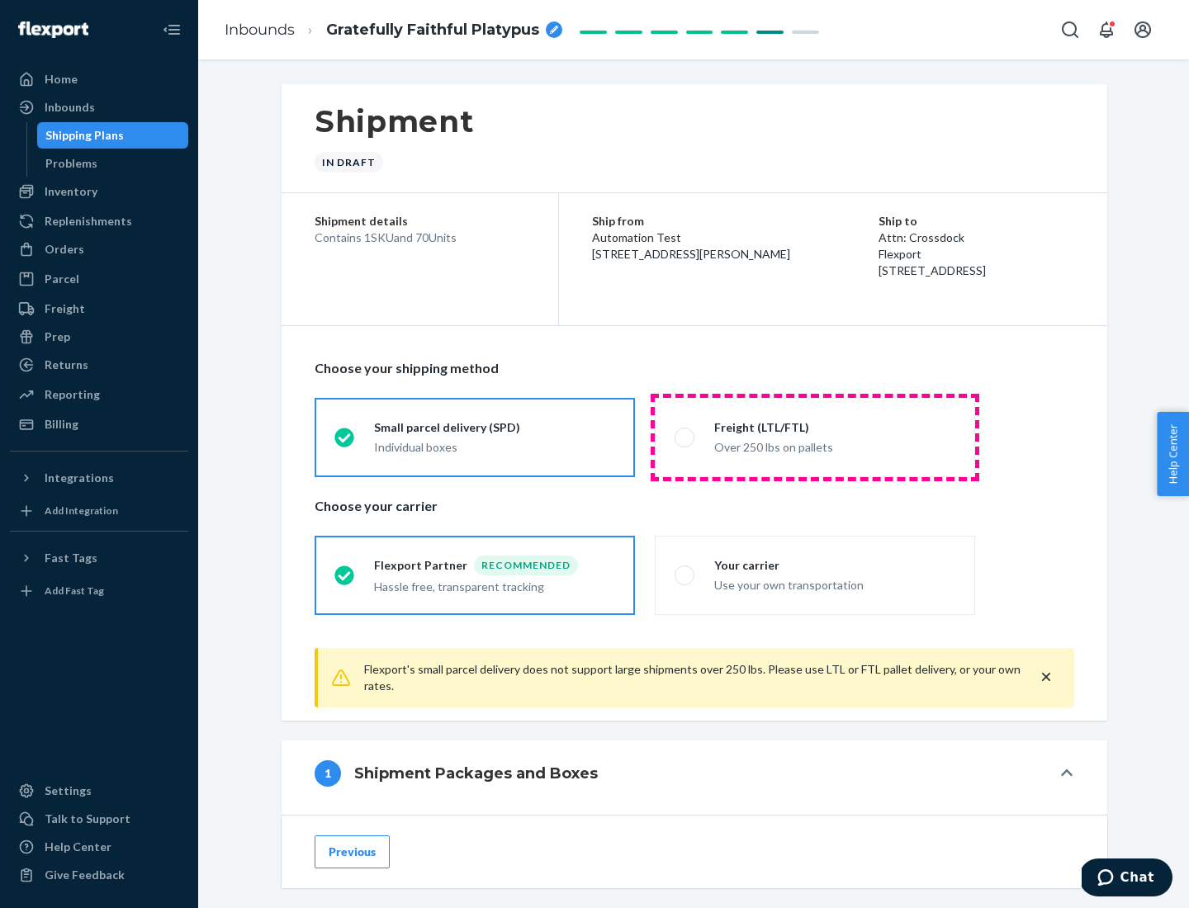
click at [815, 437] on div "Over 250 lbs on pallets" at bounding box center [834, 446] width 241 height 20
click at [685, 437] on input "Freight (LTL/FTL) Over 250 lbs on pallets" at bounding box center [679, 437] width 11 height 11
radio input "true"
radio input "false"
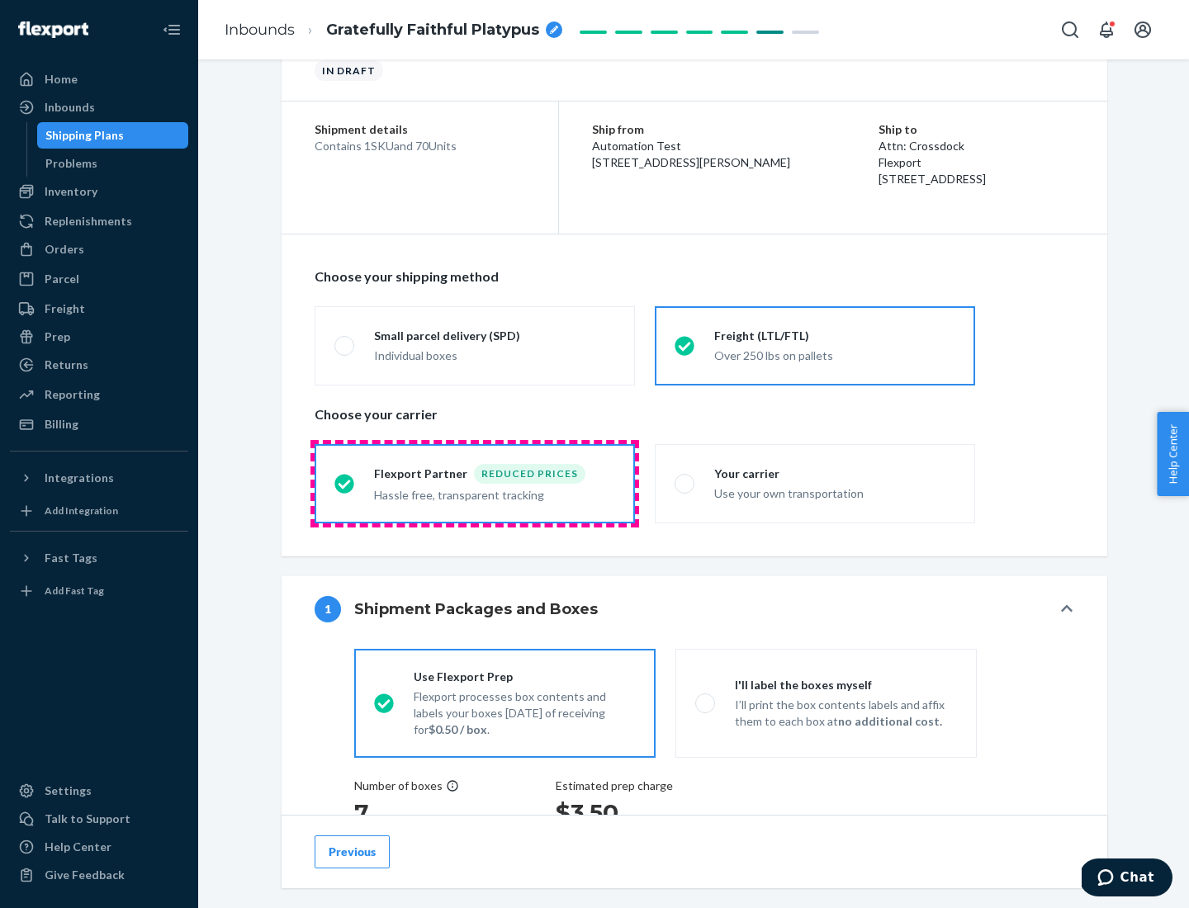
click at [475, 484] on div "Hassle free, transparent tracking" at bounding box center [494, 494] width 241 height 20
click at [345, 483] on input "Flexport Partner Reduced prices Hassle free, transparent tracking" at bounding box center [339, 483] width 11 height 11
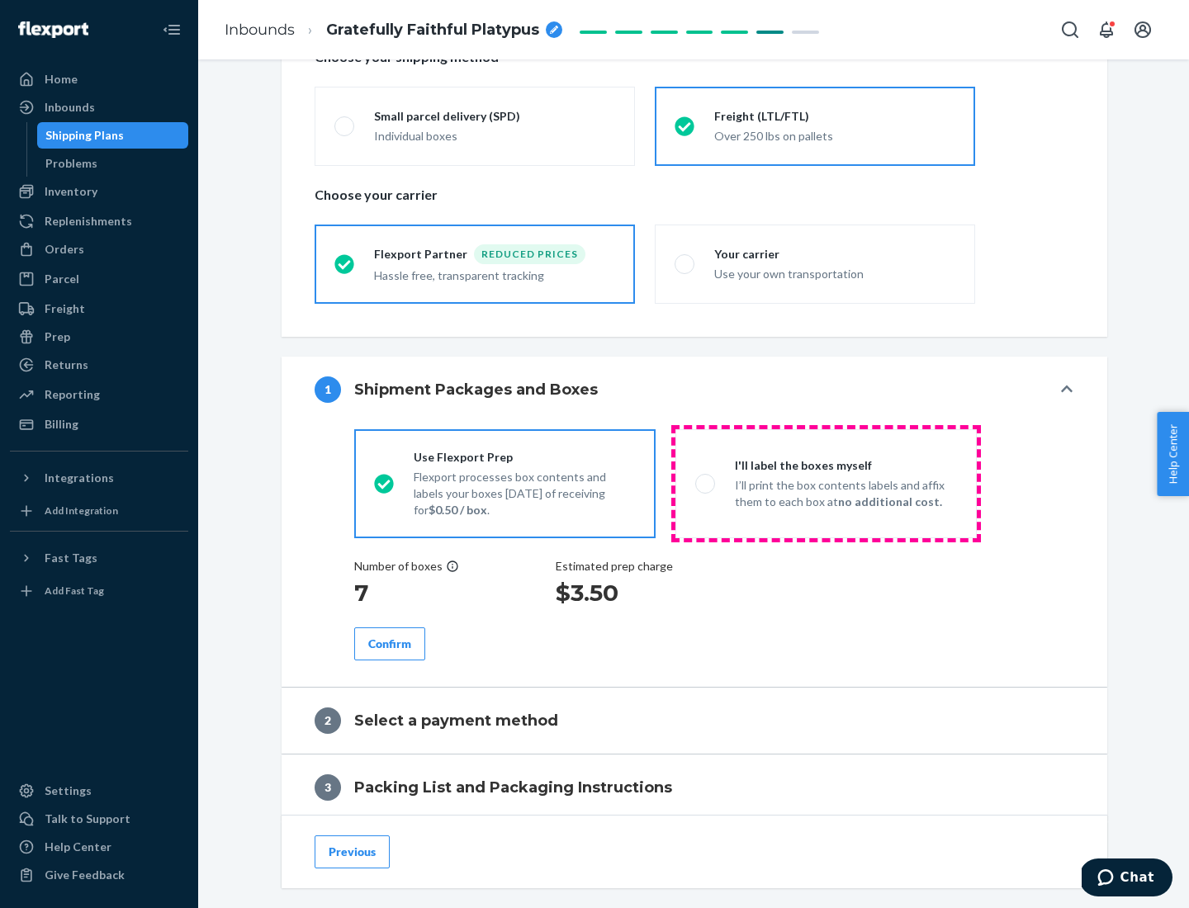
click at [826, 483] on p "I’ll print the box contents labels and affix them to each box at no additional …" at bounding box center [846, 493] width 222 height 33
click at [706, 483] on input "I'll label the boxes myself I’ll print the box contents labels and affix them t…" at bounding box center [700, 483] width 11 height 11
radio input "true"
radio input "false"
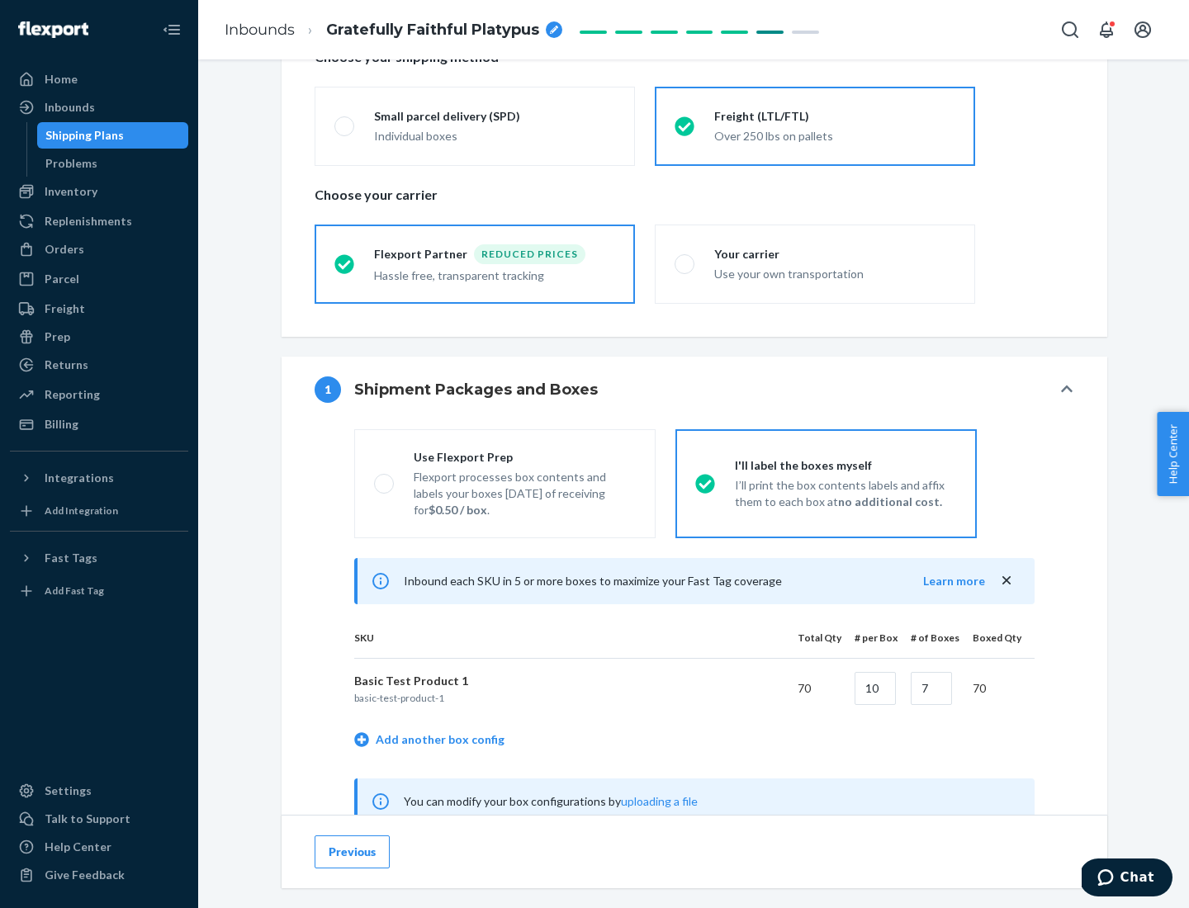
scroll to position [516, 0]
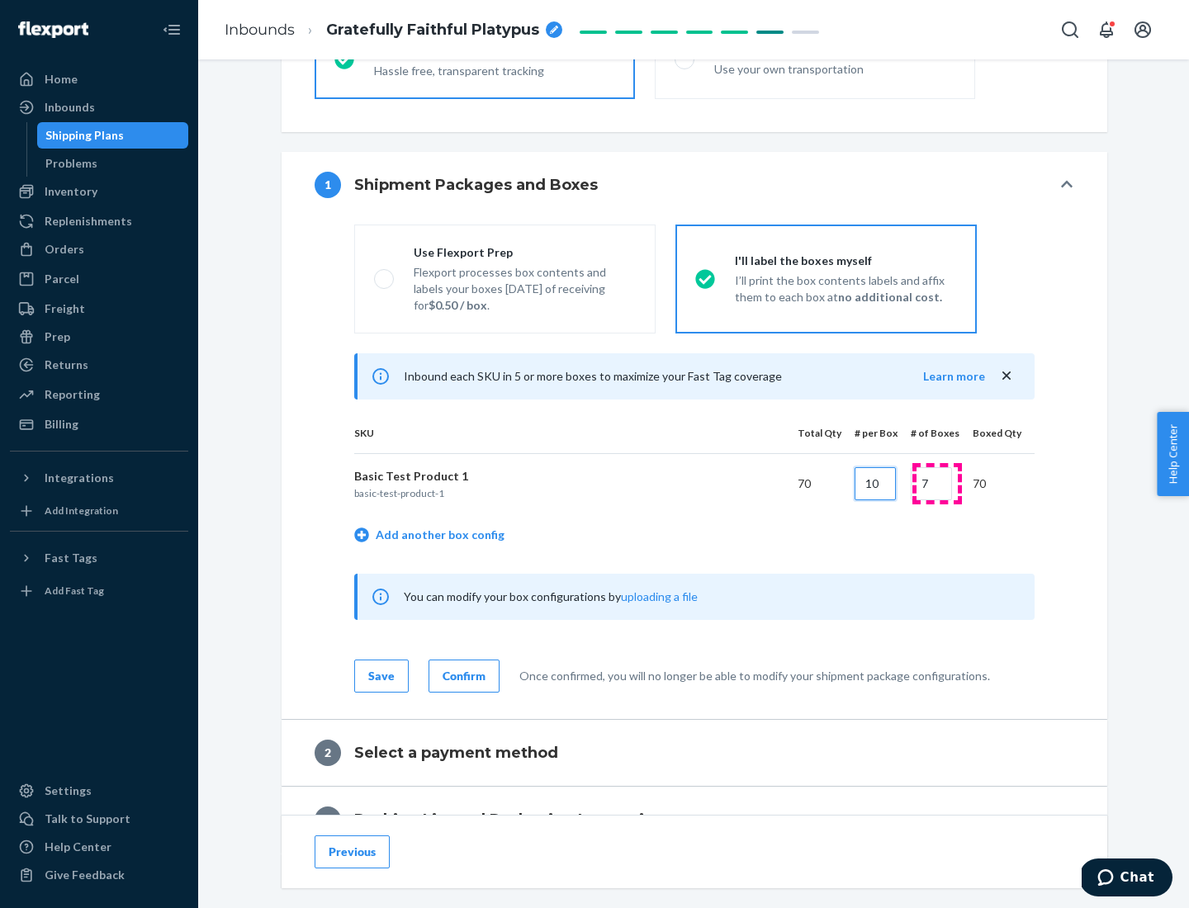
type input "10"
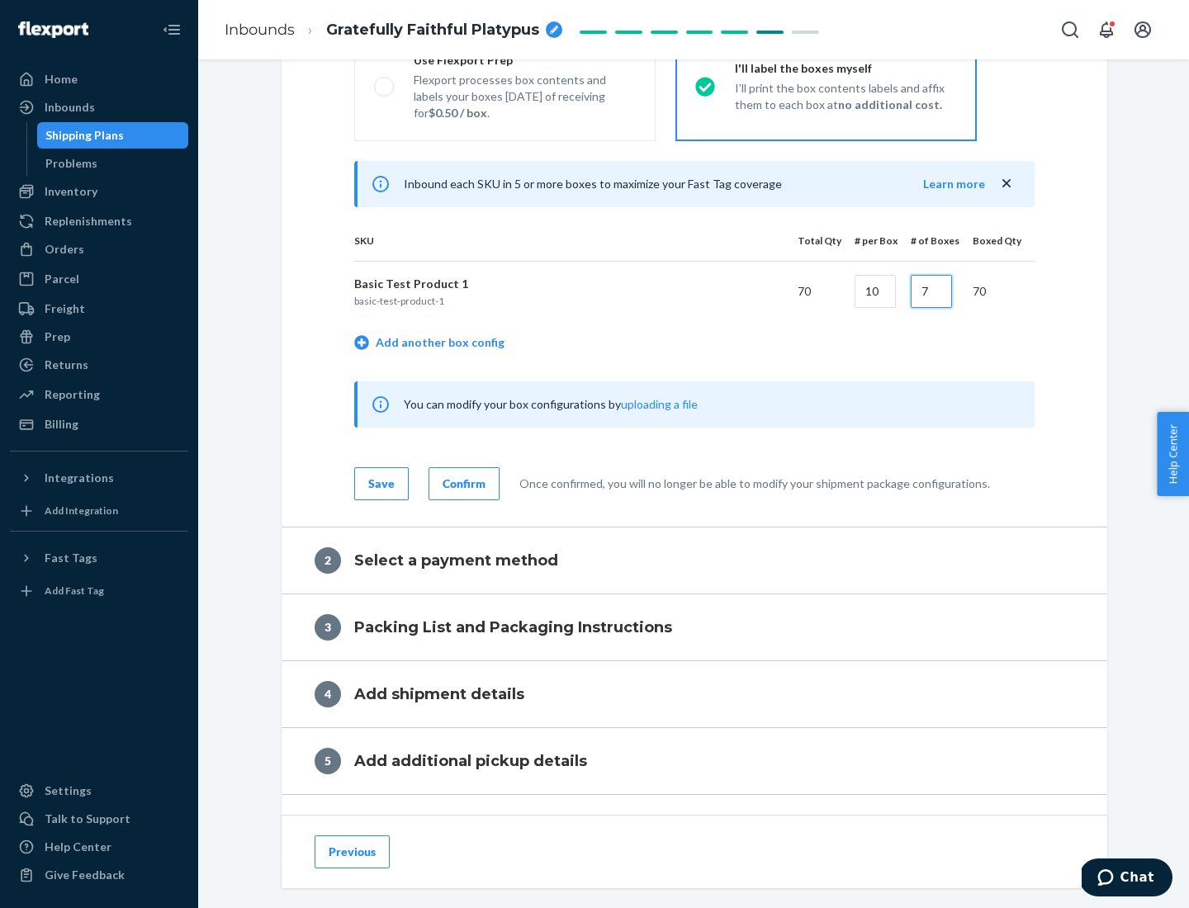
type input "7"
click at [461, 483] on div "Confirm" at bounding box center [463, 483] width 43 height 17
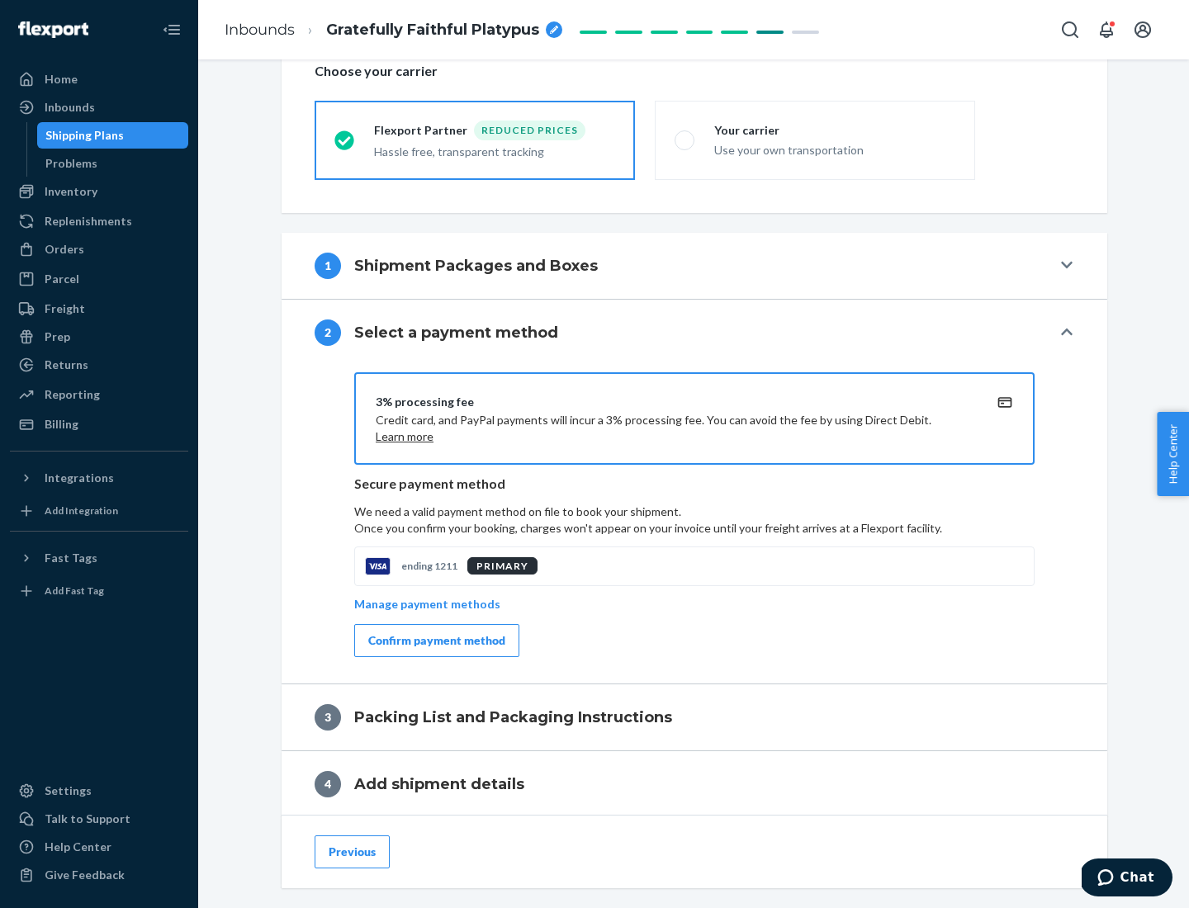
scroll to position [592, 0]
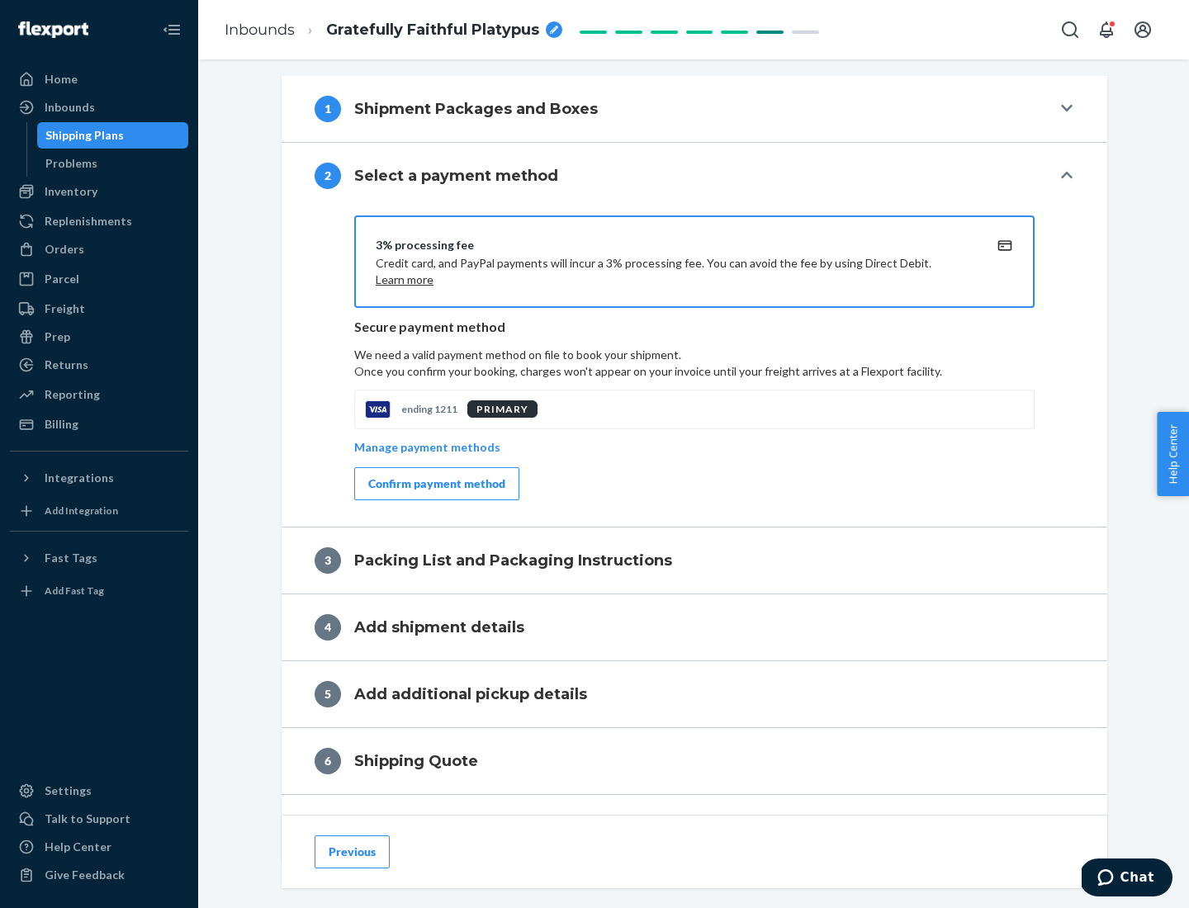
click at [435, 484] on div "Confirm payment method" at bounding box center [436, 483] width 137 height 17
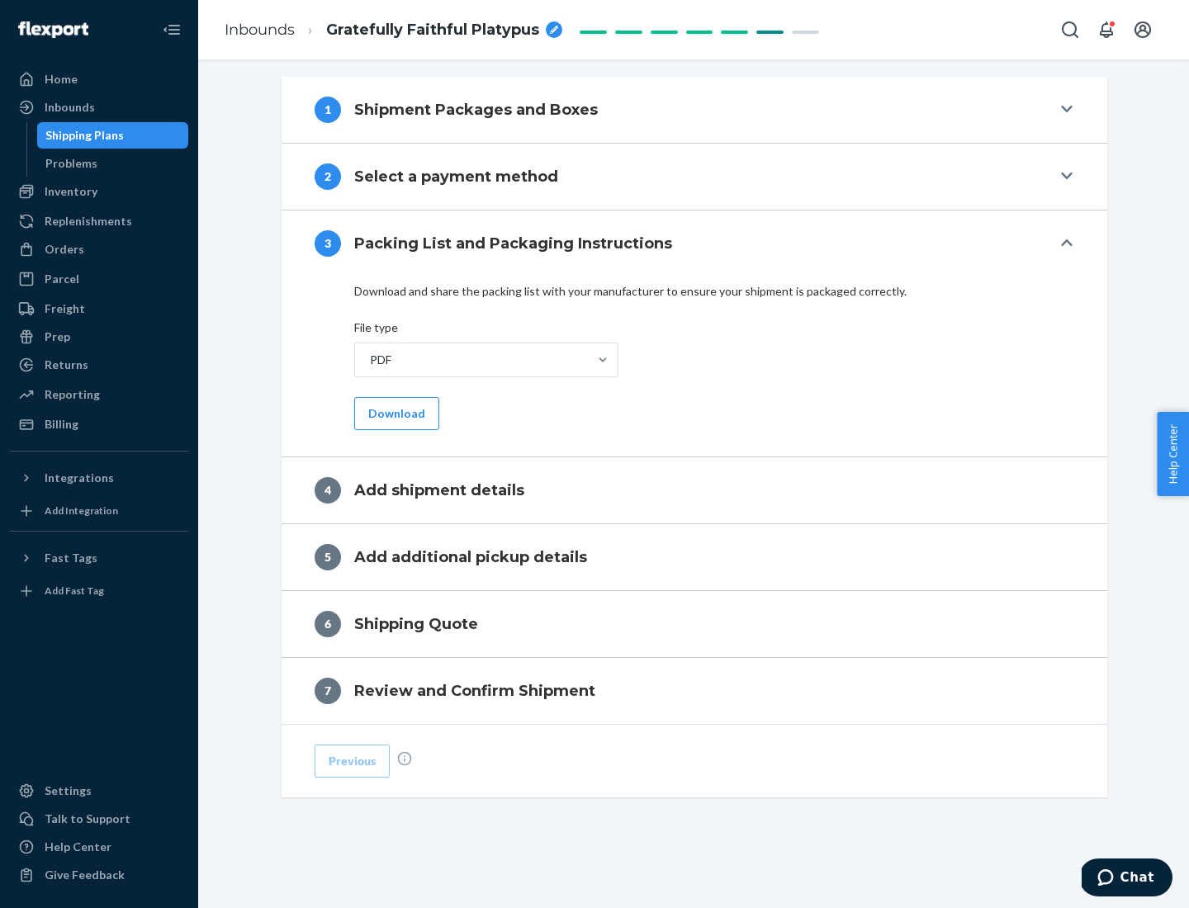
scroll to position [521, 0]
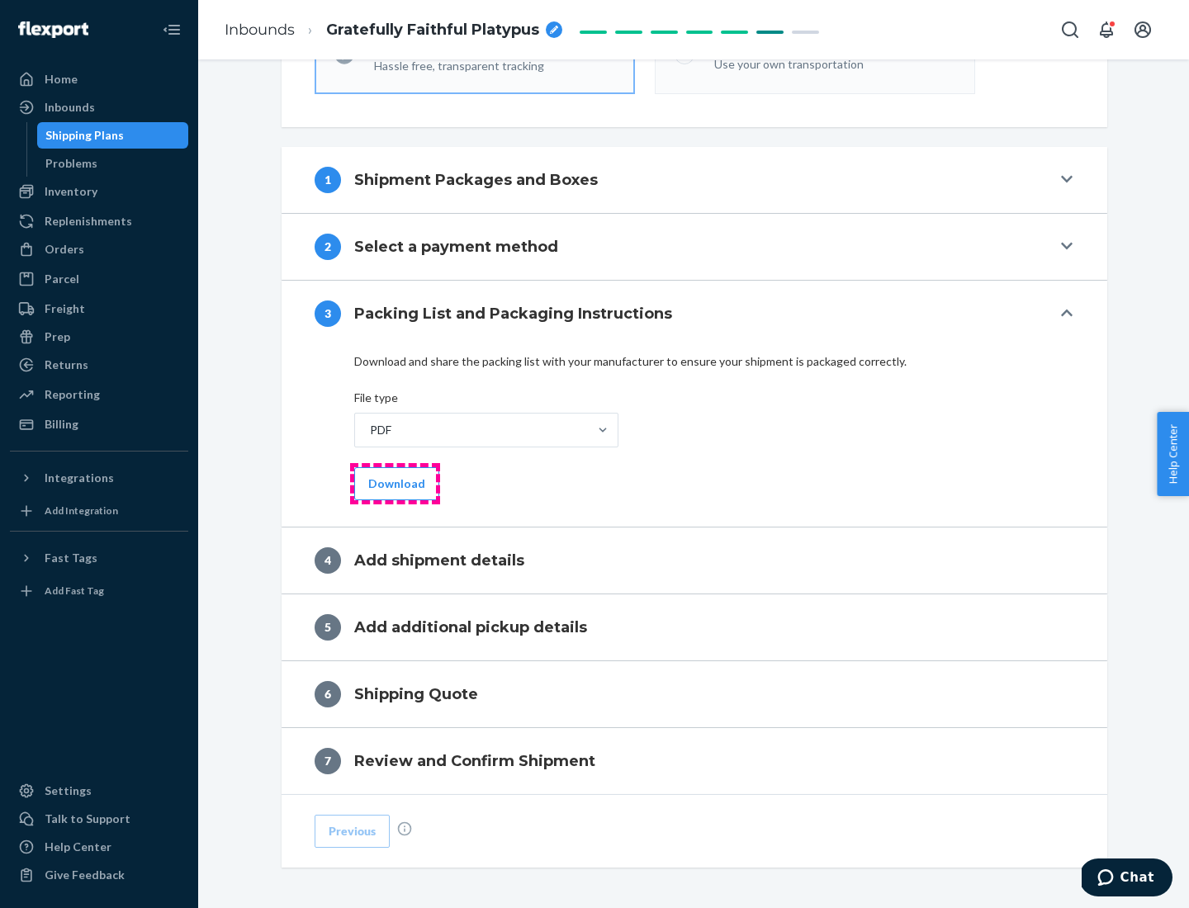
click at [395, 483] on button "Download" at bounding box center [396, 483] width 85 height 33
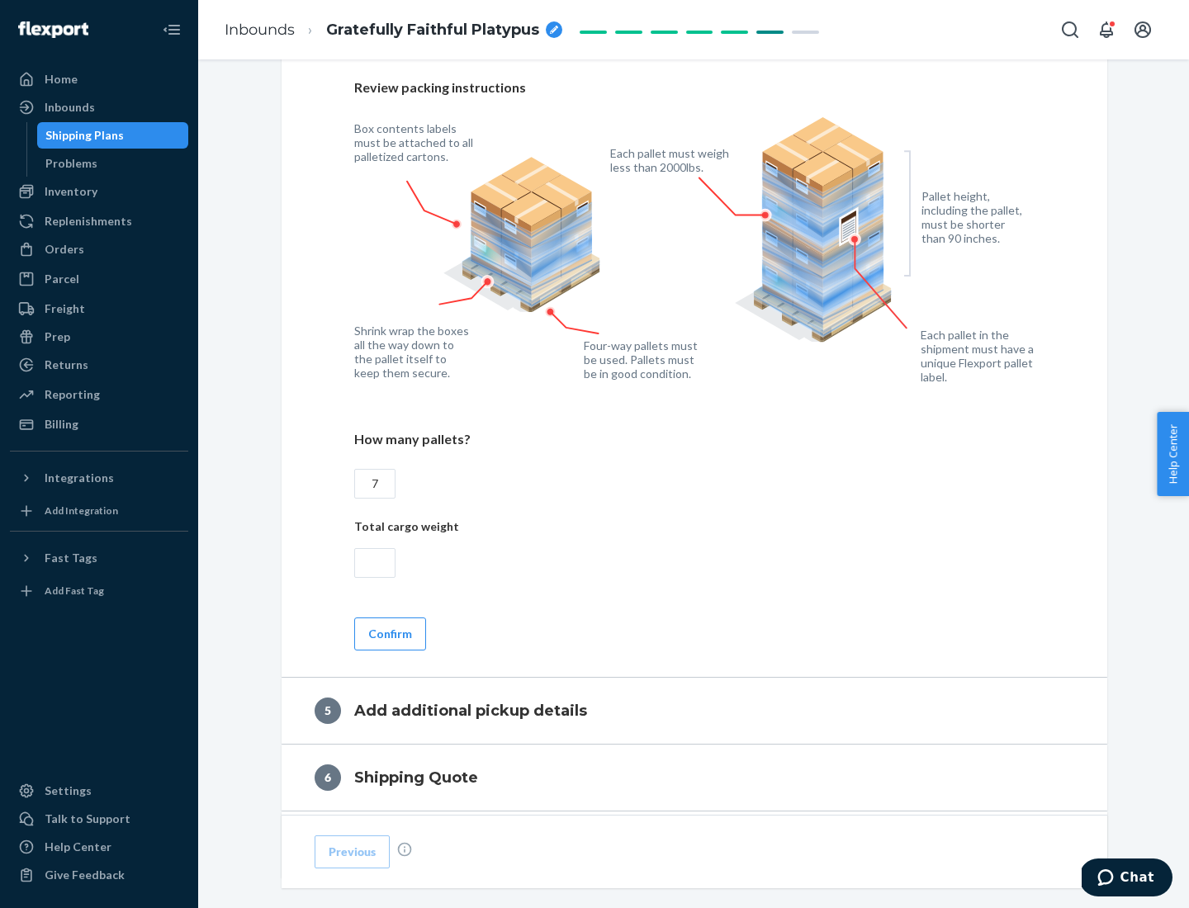
scroll to position [1072, 0]
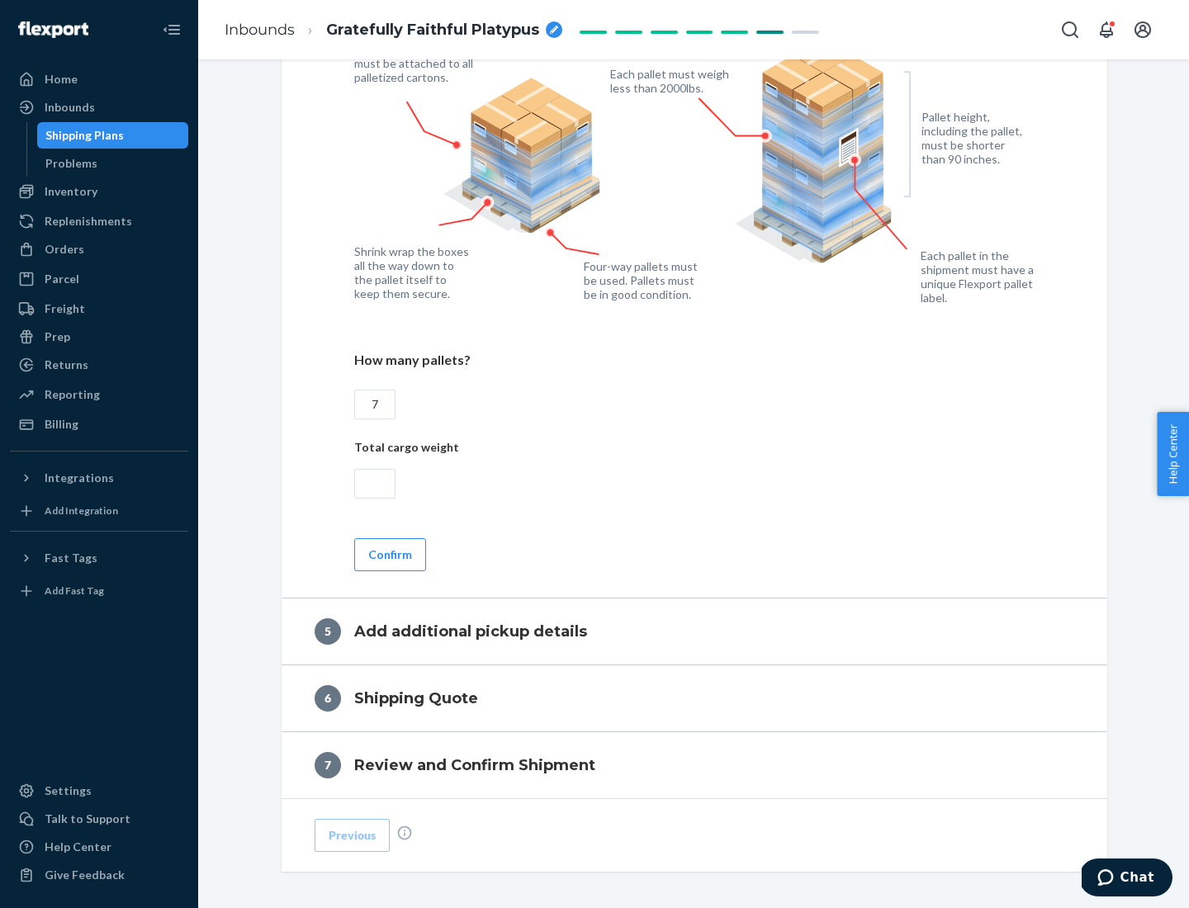
type input "7"
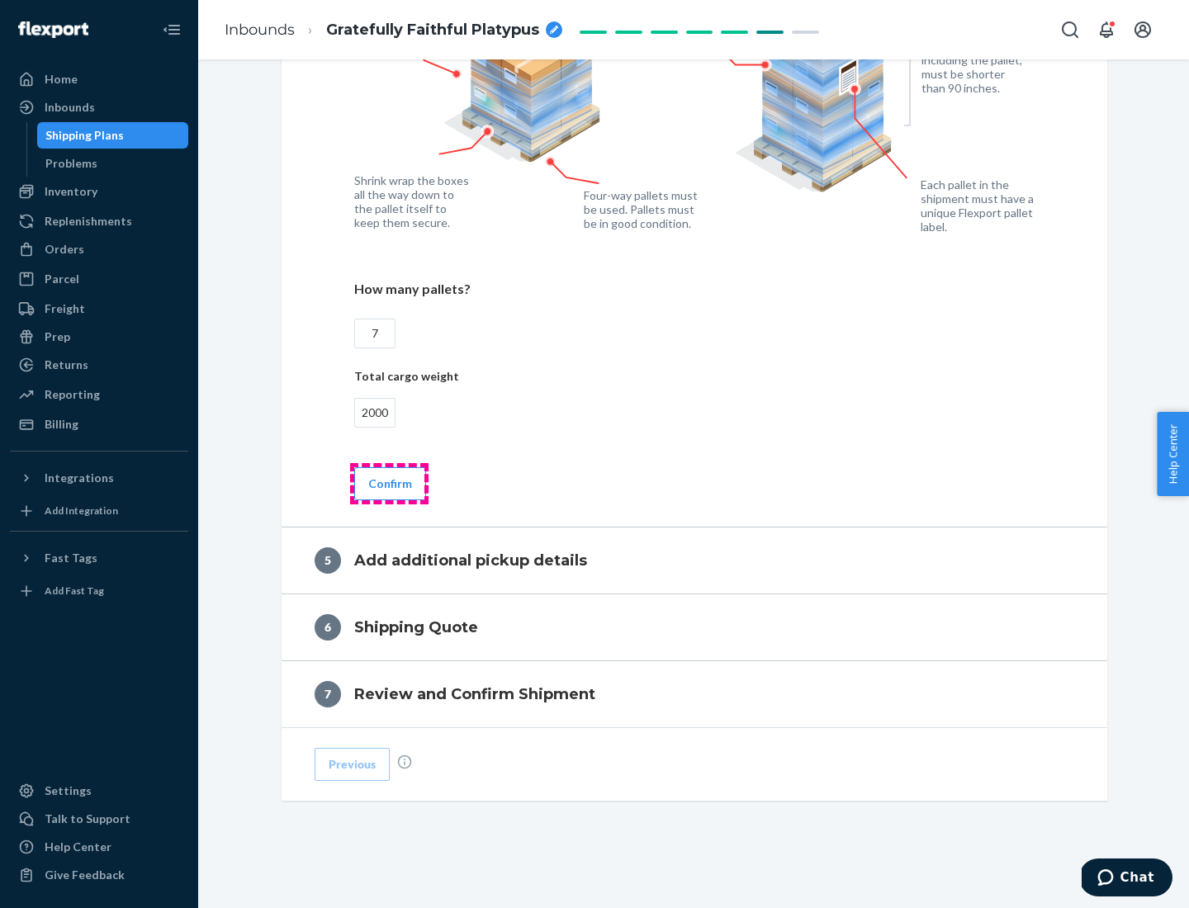
type input "2000"
click at [389, 483] on button "Confirm" at bounding box center [390, 483] width 72 height 33
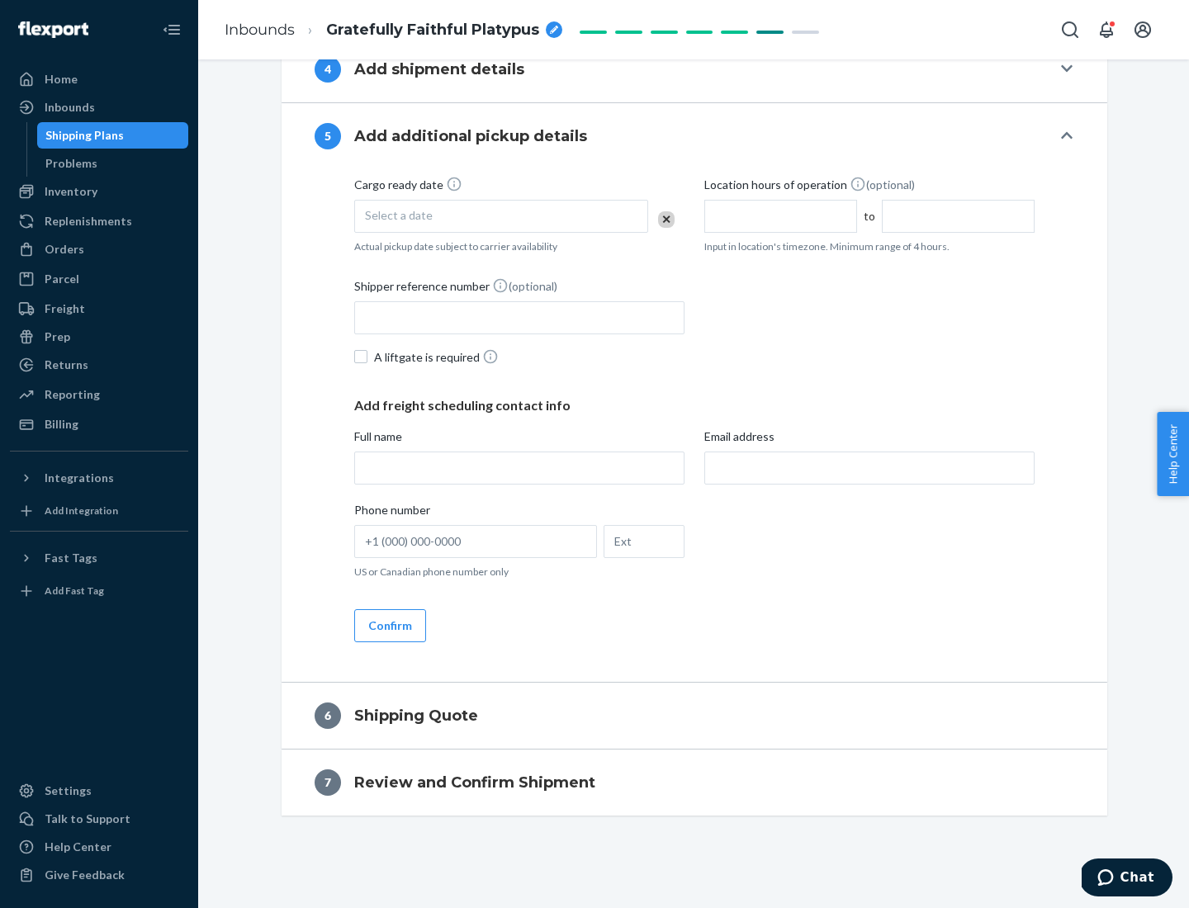
scroll to position [565, 0]
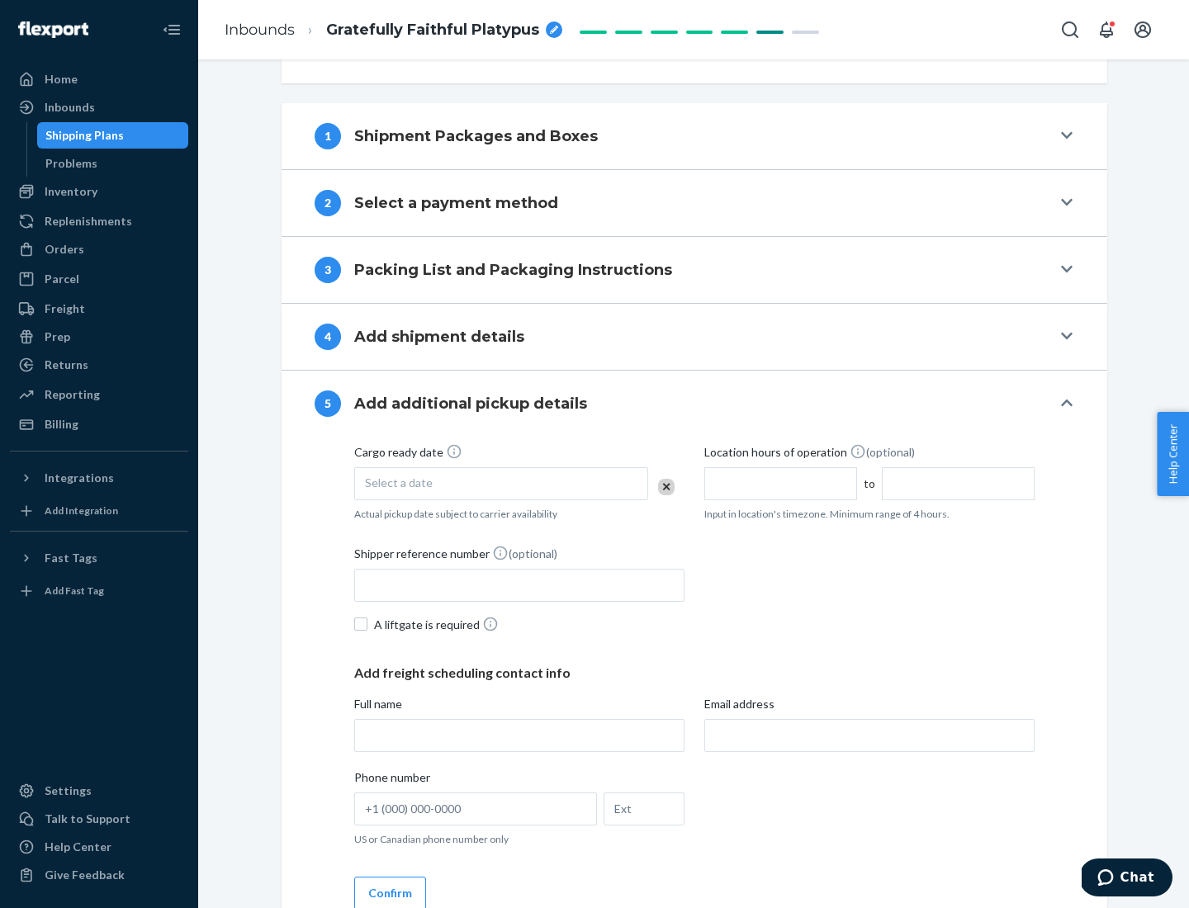
click at [501, 483] on div "Select a date" at bounding box center [501, 483] width 294 height 33
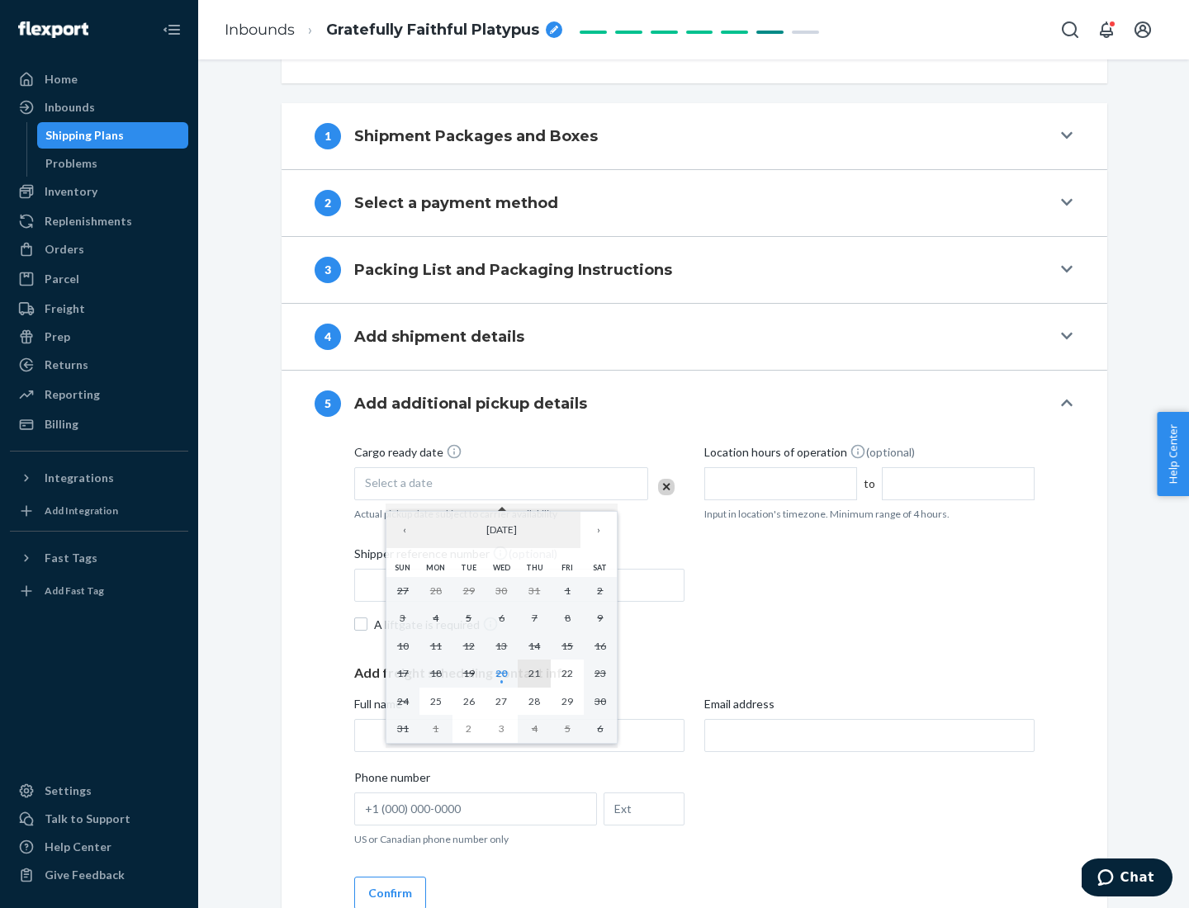
click at [534, 673] on abbr "21" at bounding box center [534, 673] width 12 height 12
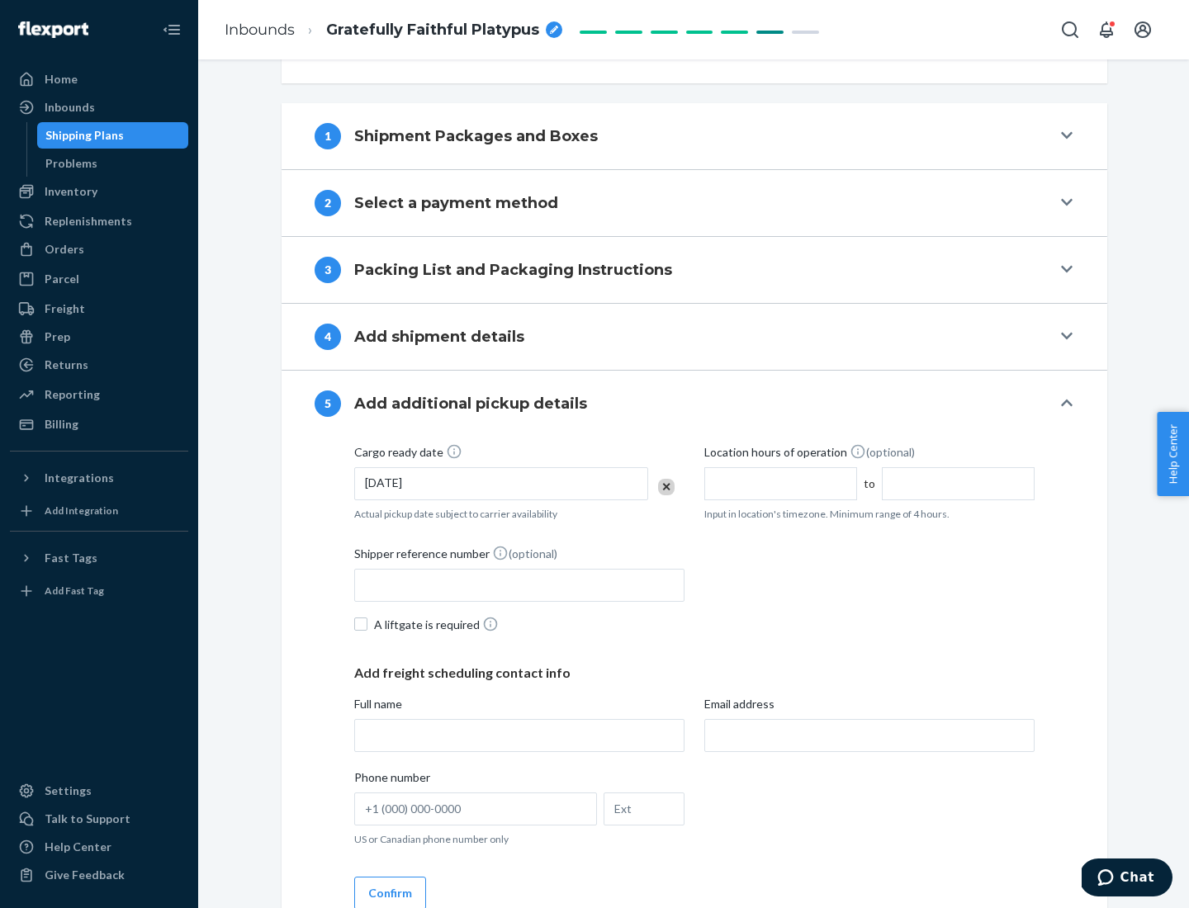
scroll to position [816, 0]
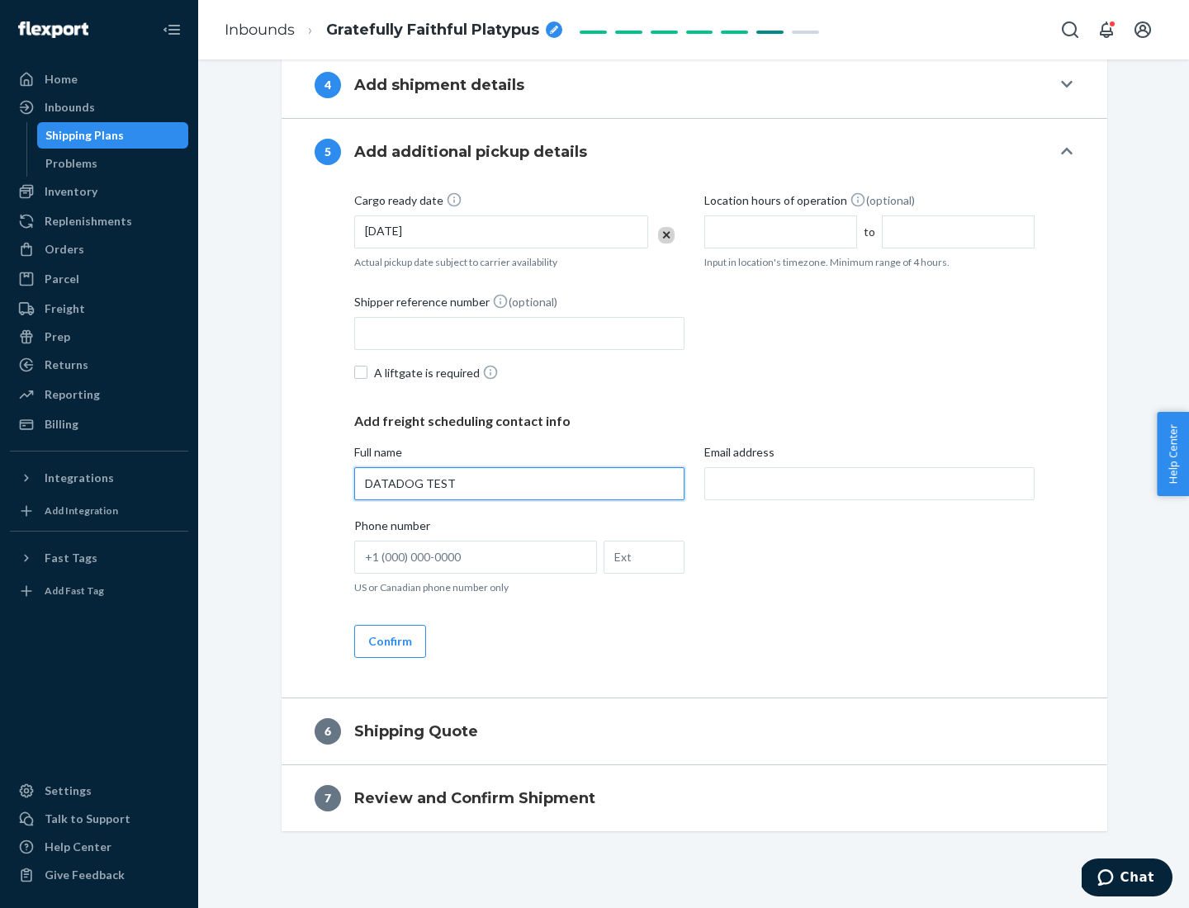
type input "DATADOG TEST"
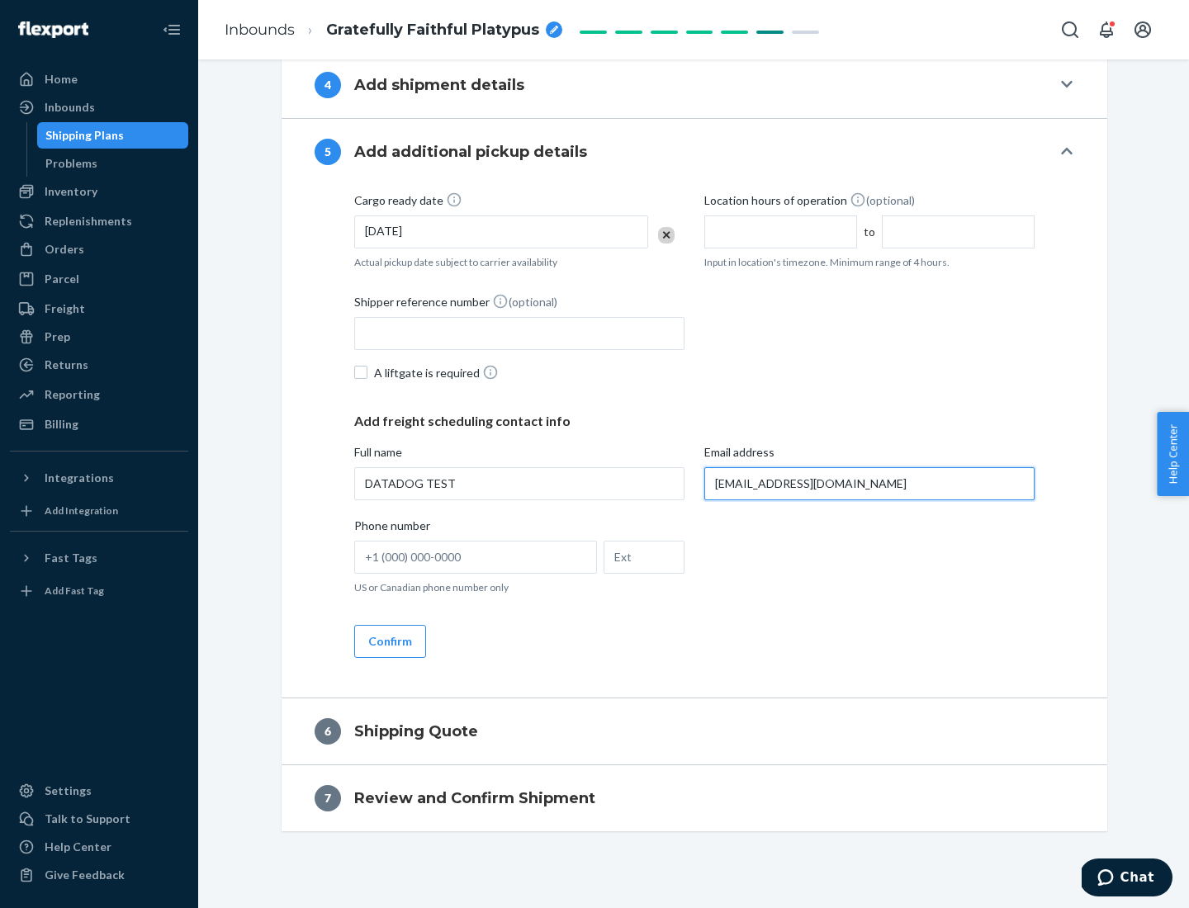
scroll to position [832, 0]
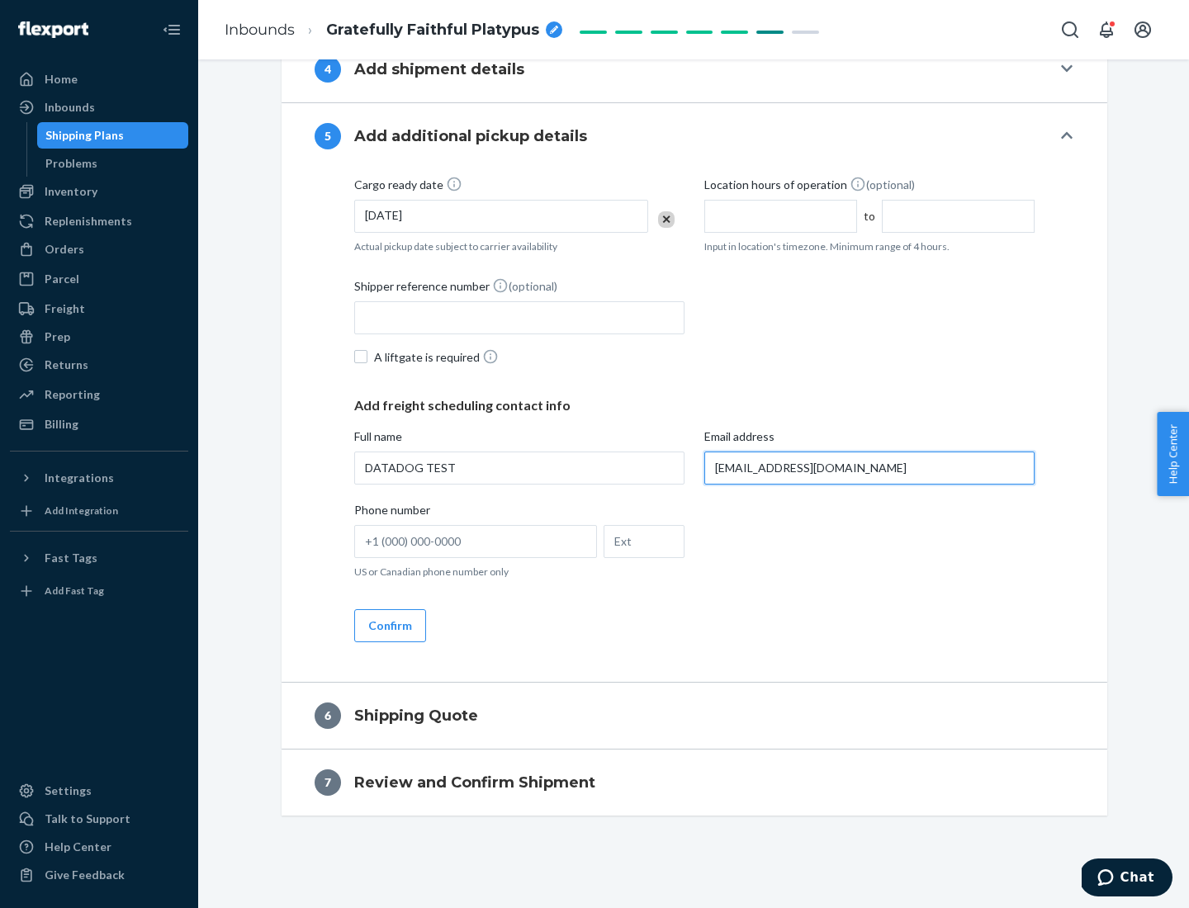
type input "[EMAIL_ADDRESS][DOMAIN_NAME]"
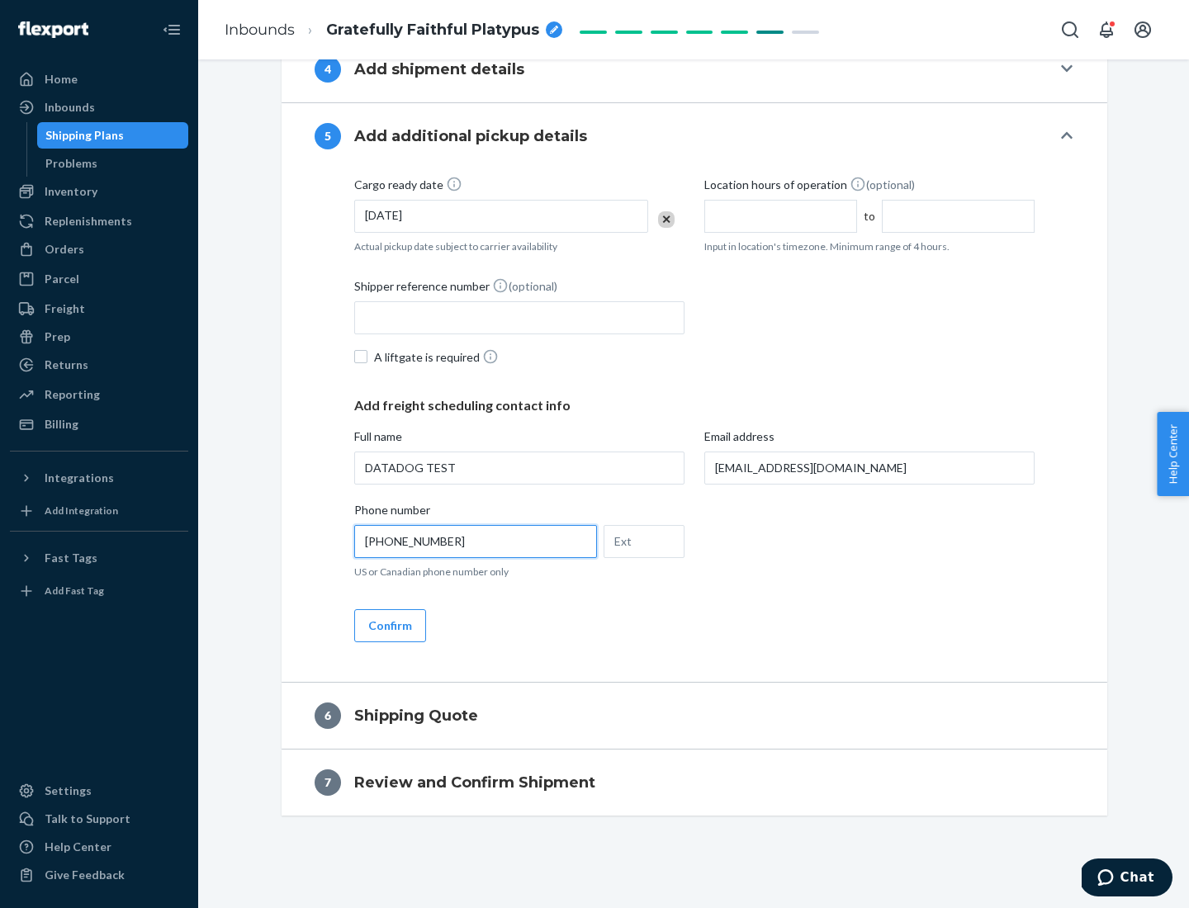
type input "[PHONE_NUMBER]"
click at [389, 625] on button "Confirm" at bounding box center [390, 625] width 72 height 33
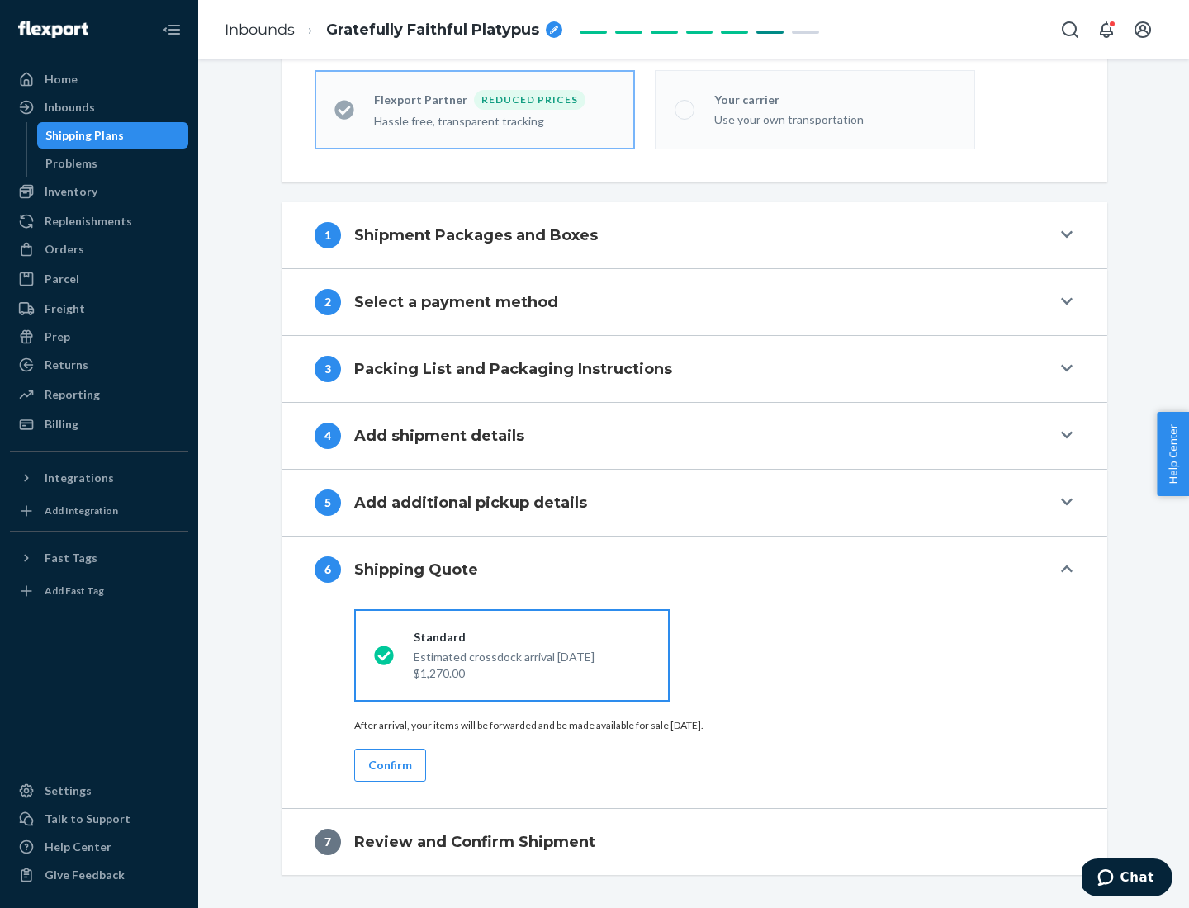
scroll to position [525, 0]
